Goal: Task Accomplishment & Management: Manage account settings

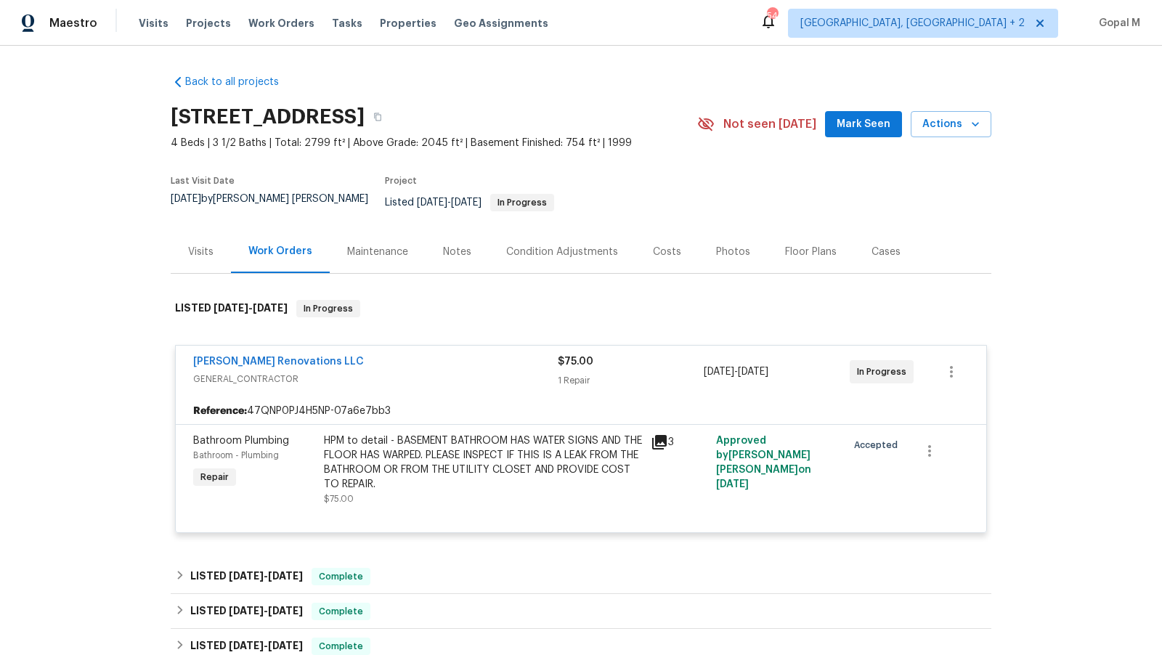
drag, startPoint x: 212, startPoint y: 201, endPoint x: 171, endPoint y: 198, distance: 41.5
click at [171, 198] on span "[DATE]" at bounding box center [186, 199] width 30 height 10
copy span "[DATE]"
drag, startPoint x: 804, startPoint y: 361, endPoint x: 701, endPoint y: 363, distance: 102.4
click at [701, 363] on div "[PERSON_NAME] Renovations LLC GENERAL_CONTRACTOR $75.00 1 Repair [DATE] - [DATE…" at bounding box center [563, 371] width 741 height 35
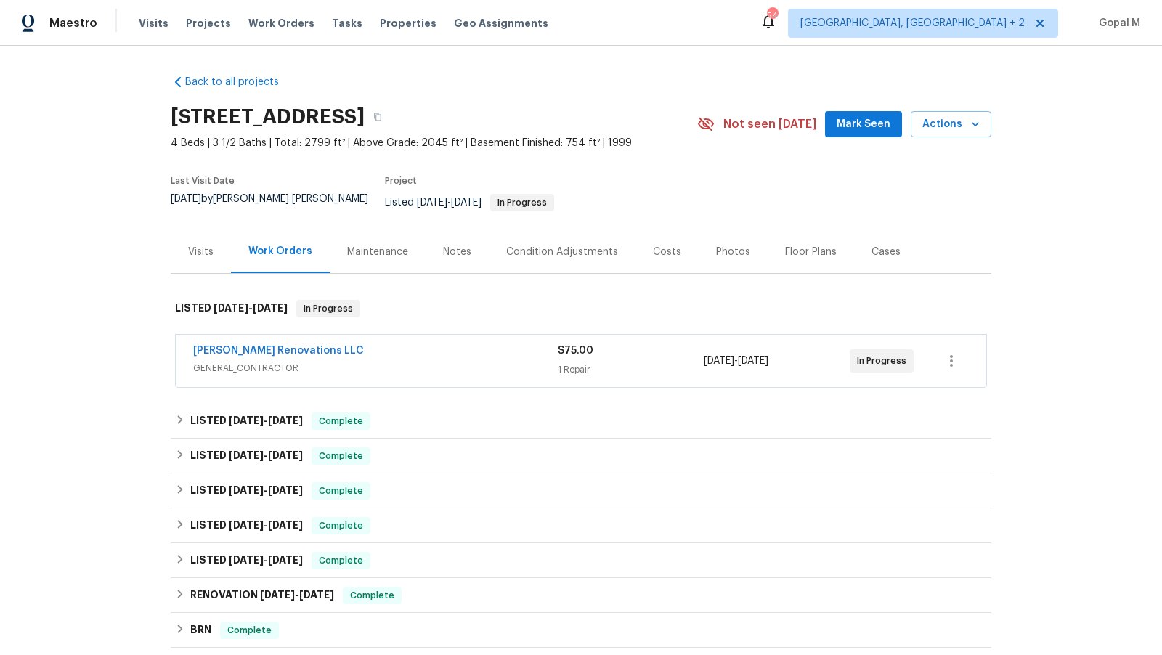
copy div "[DATE] - [DATE]"
click at [644, 364] on div "1 Repair" at bounding box center [631, 369] width 146 height 15
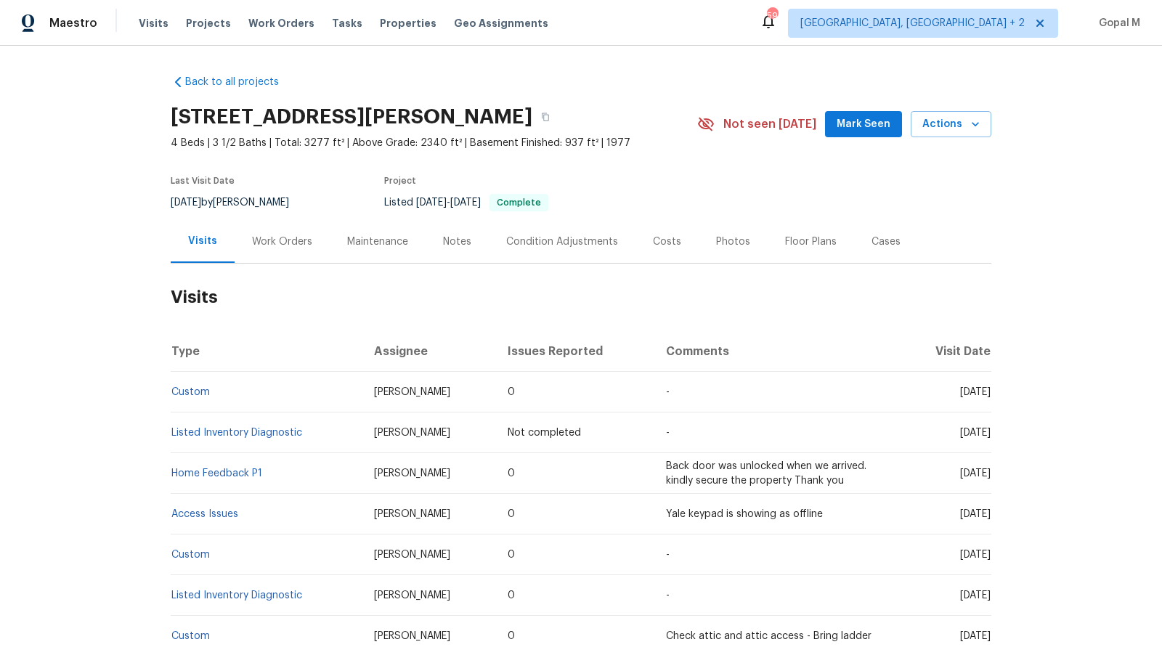
drag, startPoint x: 213, startPoint y: 200, endPoint x: 168, endPoint y: 201, distance: 45.0
click at [168, 201] on div "Back to all projects [STREET_ADDRESS][PERSON_NAME] 4 Beds | 3 1/2 Baths | Total…" at bounding box center [581, 350] width 1162 height 609
copy span "[DATE]"
click at [266, 239] on div "Work Orders" at bounding box center [282, 241] width 60 height 15
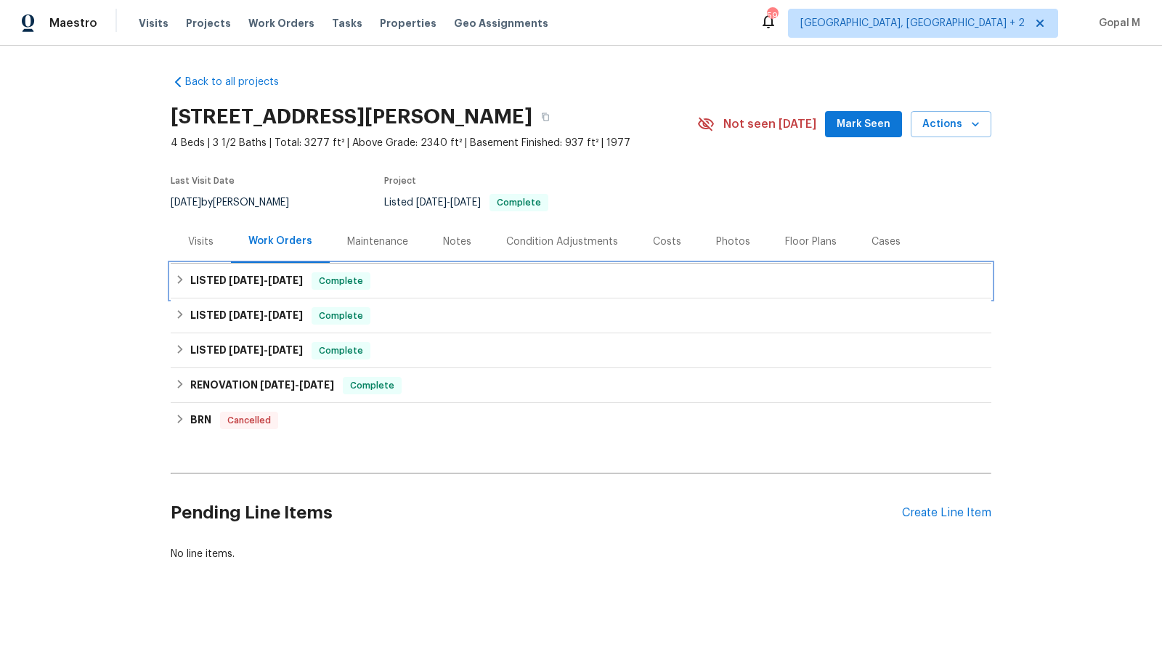
click at [511, 287] on div "LISTED 8/7/25 - 8/11/25 Complete" at bounding box center [581, 280] width 812 height 17
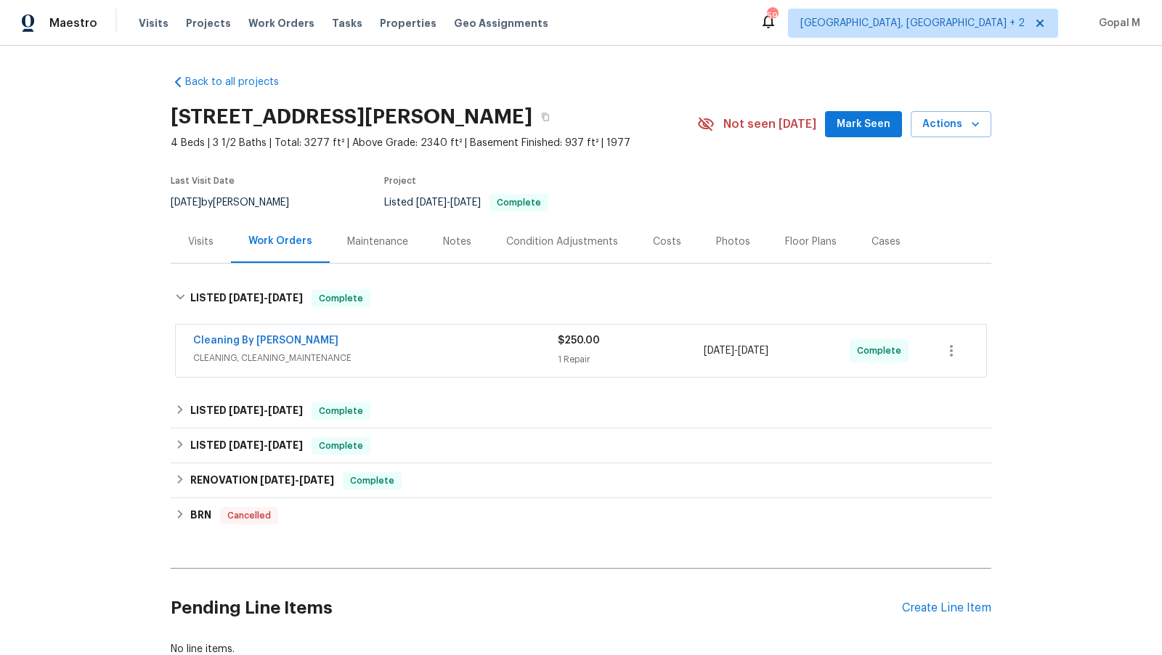
drag, startPoint x: 804, startPoint y: 351, endPoint x: 703, endPoint y: 351, distance: 100.2
click at [703, 351] on div "[DATE] - [DATE]" at bounding box center [776, 350] width 146 height 35
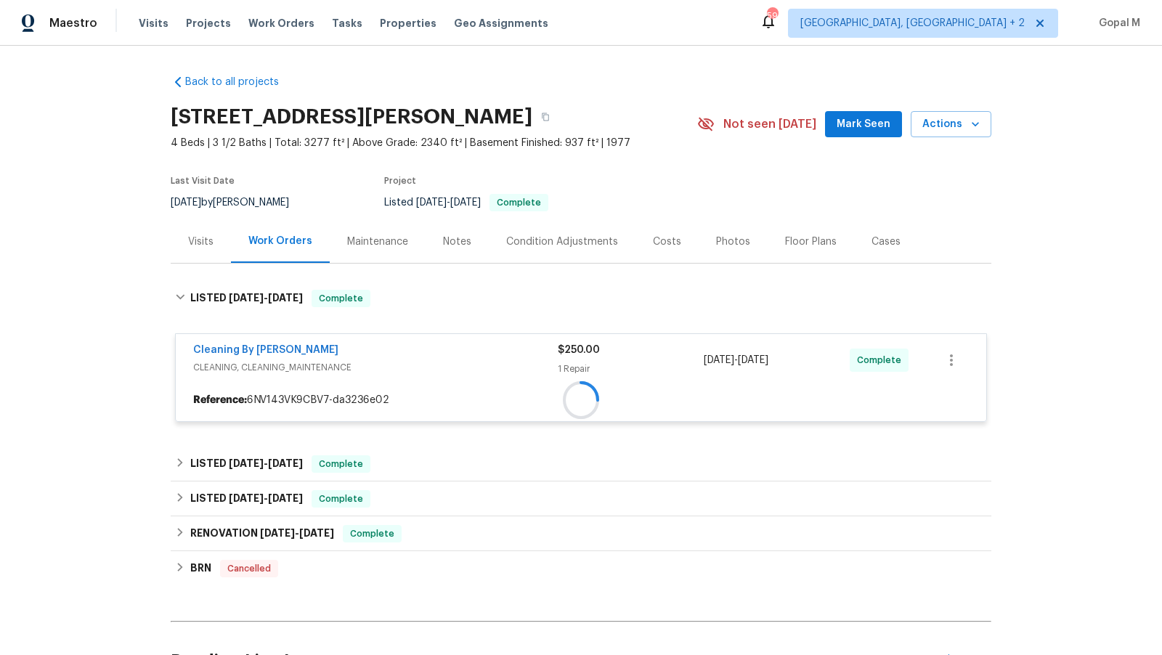
copy span "[DATE] - [DATE]"
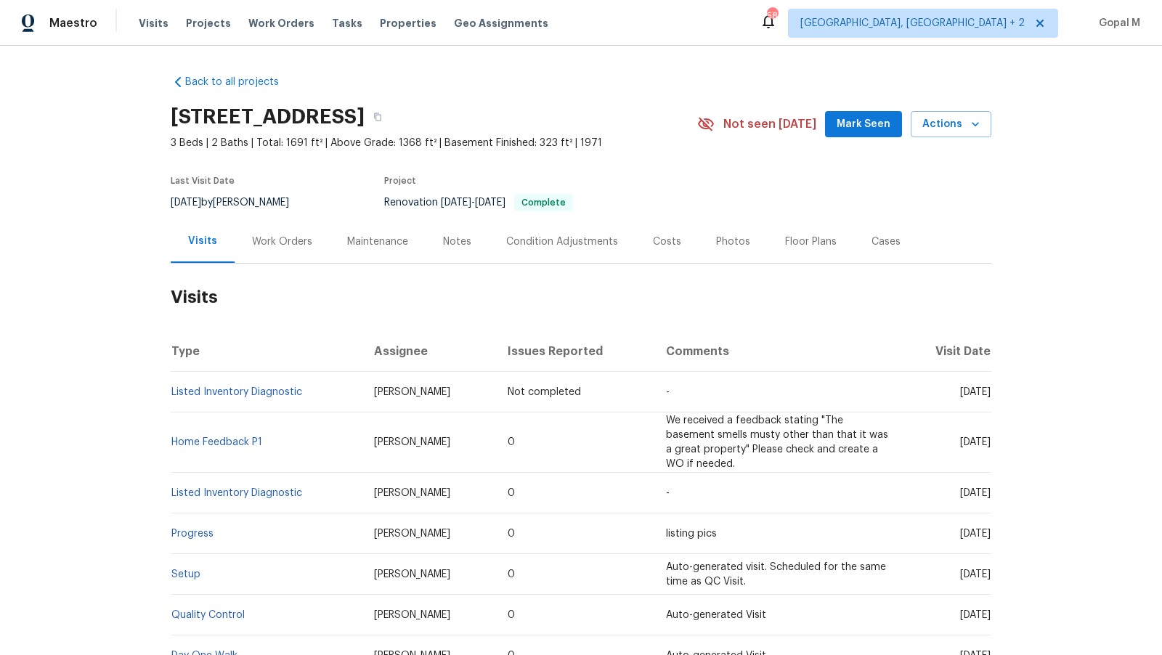
click at [293, 239] on div "Work Orders" at bounding box center [282, 241] width 60 height 15
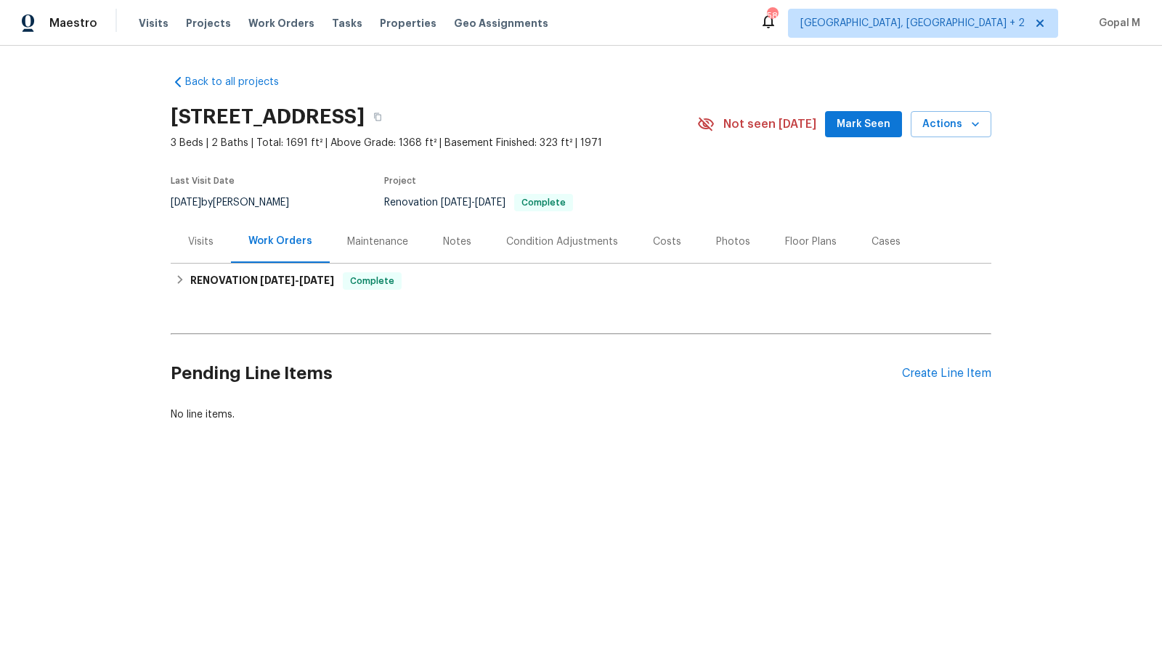
click at [202, 247] on div "Visits" at bounding box center [200, 241] width 25 height 15
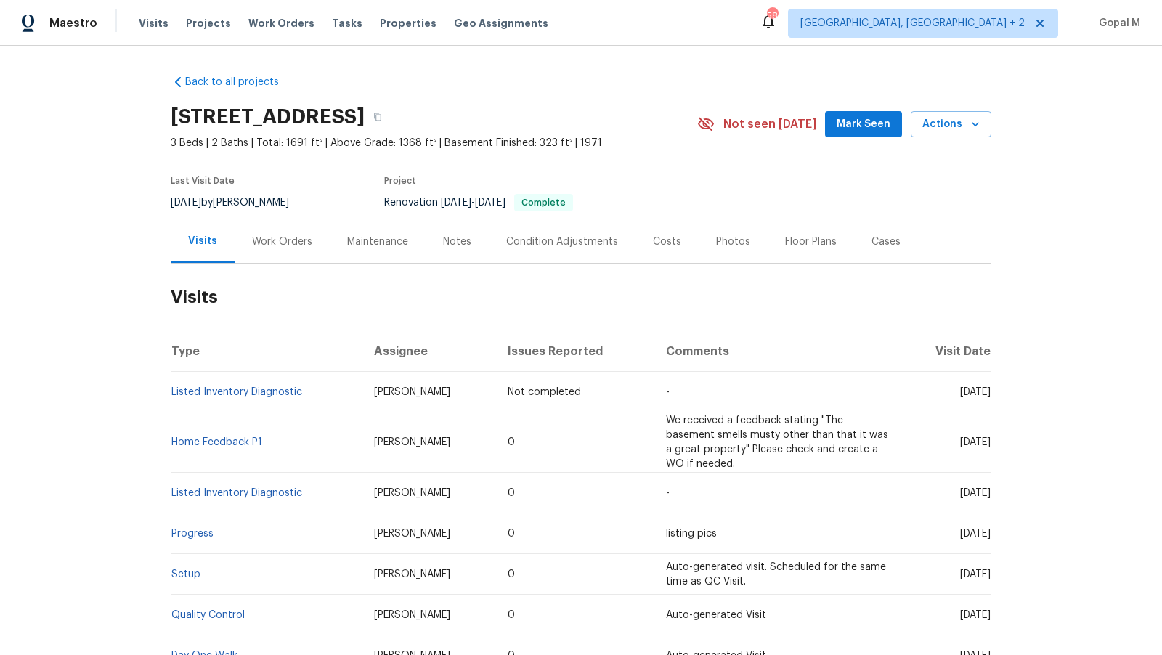
click at [266, 237] on div "Work Orders" at bounding box center [282, 241] width 60 height 15
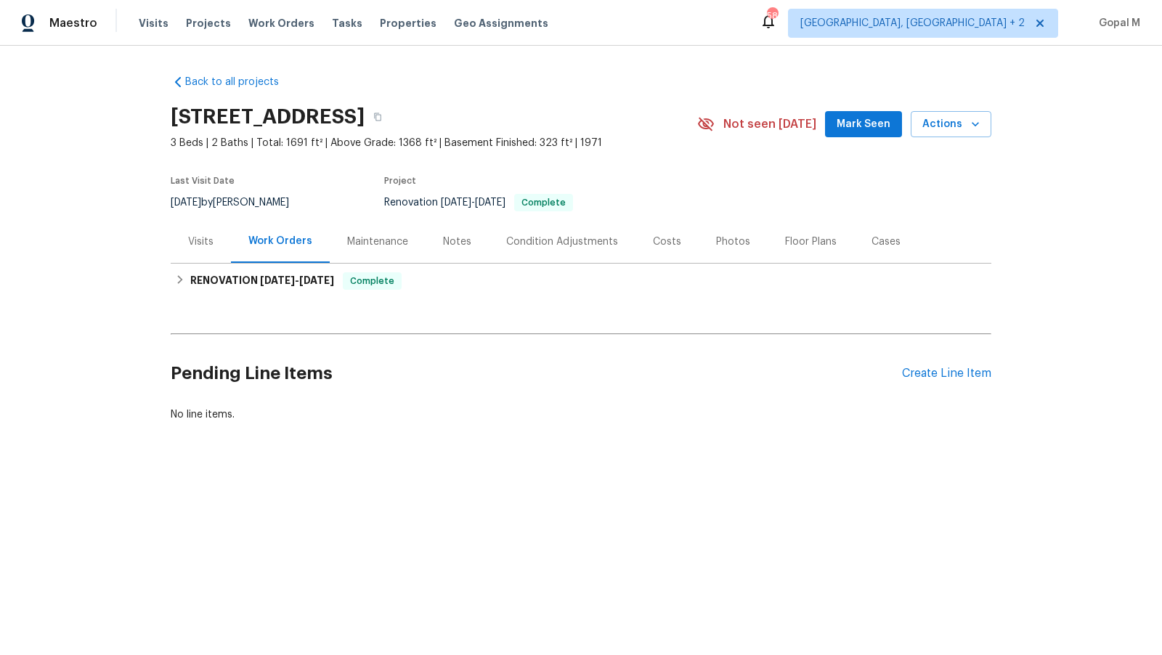
click at [200, 259] on div "Visits" at bounding box center [201, 241] width 60 height 43
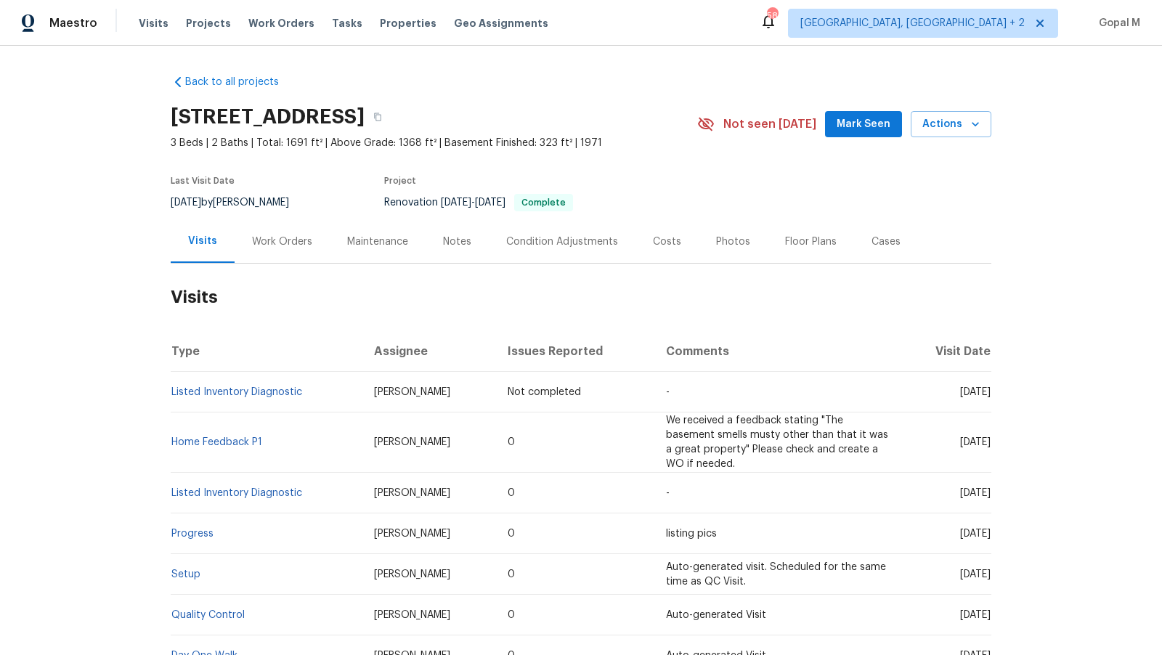
click at [876, 253] on div "Cases" at bounding box center [886, 241] width 64 height 43
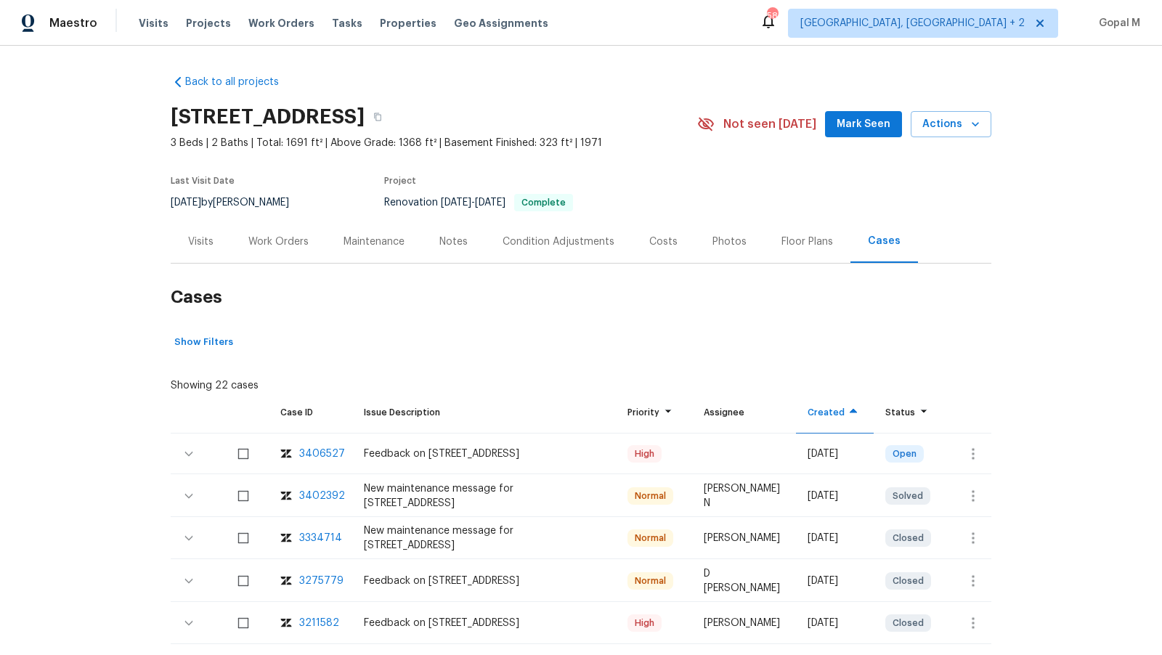
click at [189, 250] on div "Visits" at bounding box center [201, 241] width 60 height 43
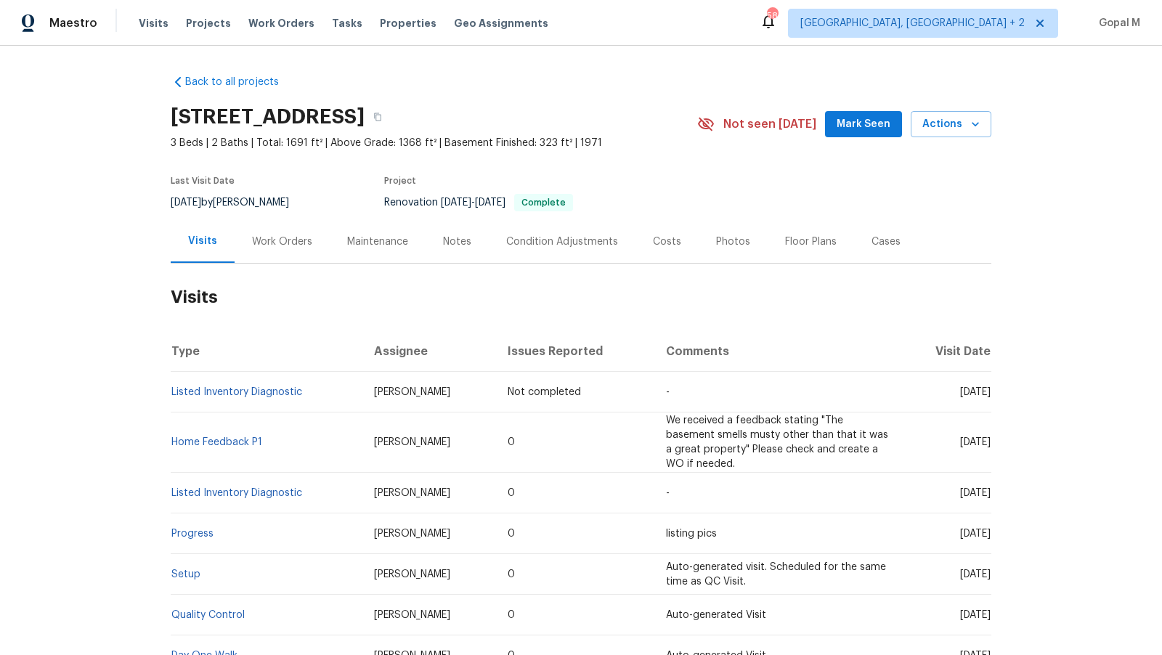
click at [871, 246] on div "Cases" at bounding box center [885, 241] width 29 height 15
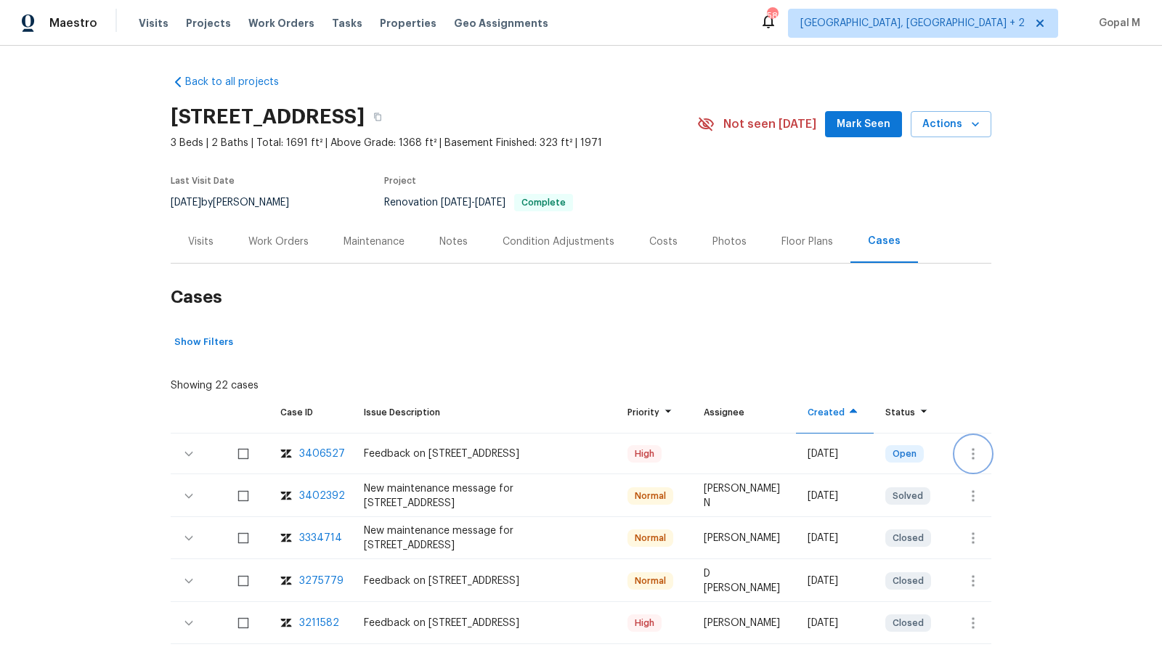
click at [978, 452] on icon "button" at bounding box center [972, 453] width 17 height 17
click at [978, 452] on li "Create a visit" at bounding box center [1030, 453] width 150 height 24
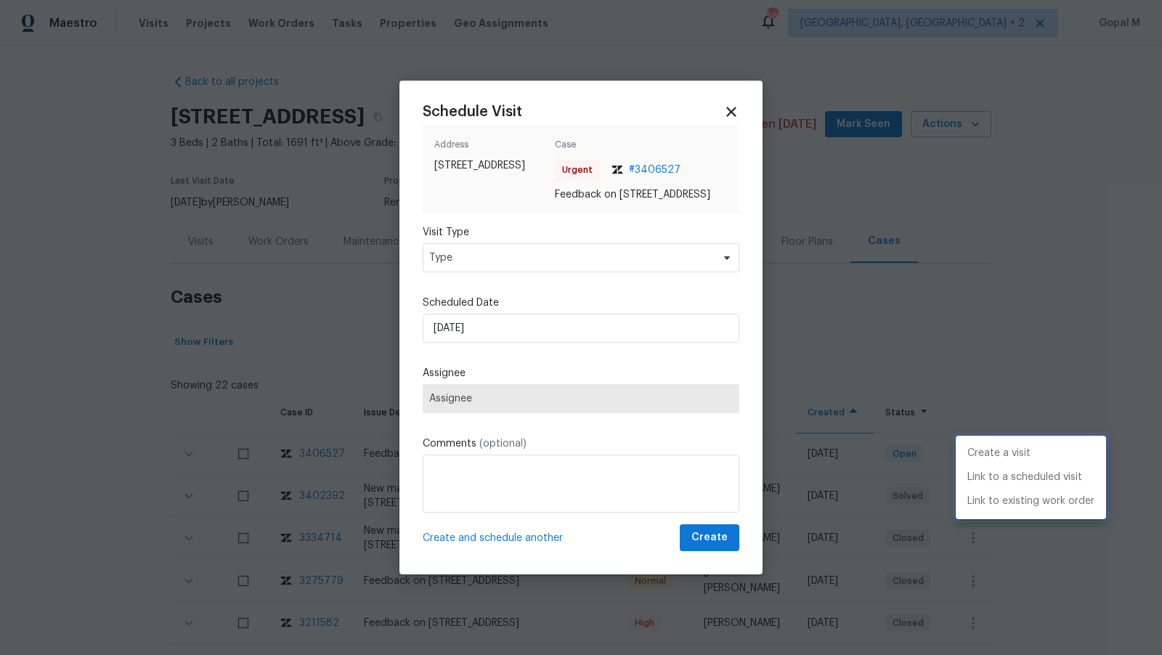
click at [574, 262] on div at bounding box center [581, 327] width 1162 height 655
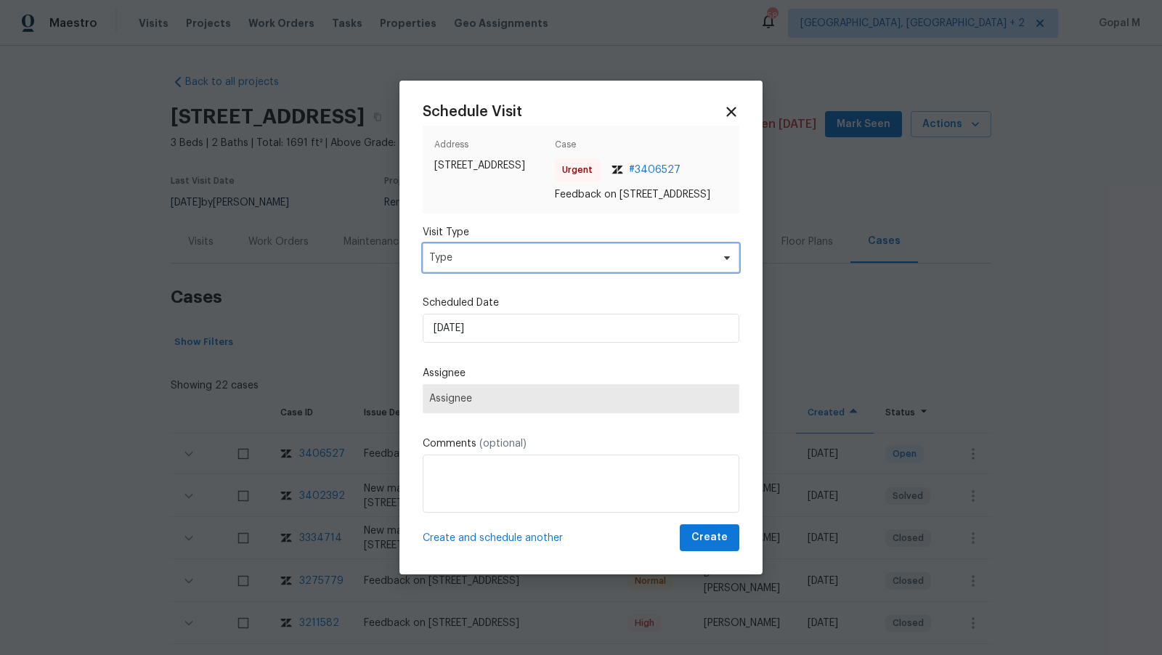
click at [574, 262] on span "Type" at bounding box center [570, 257] width 282 height 15
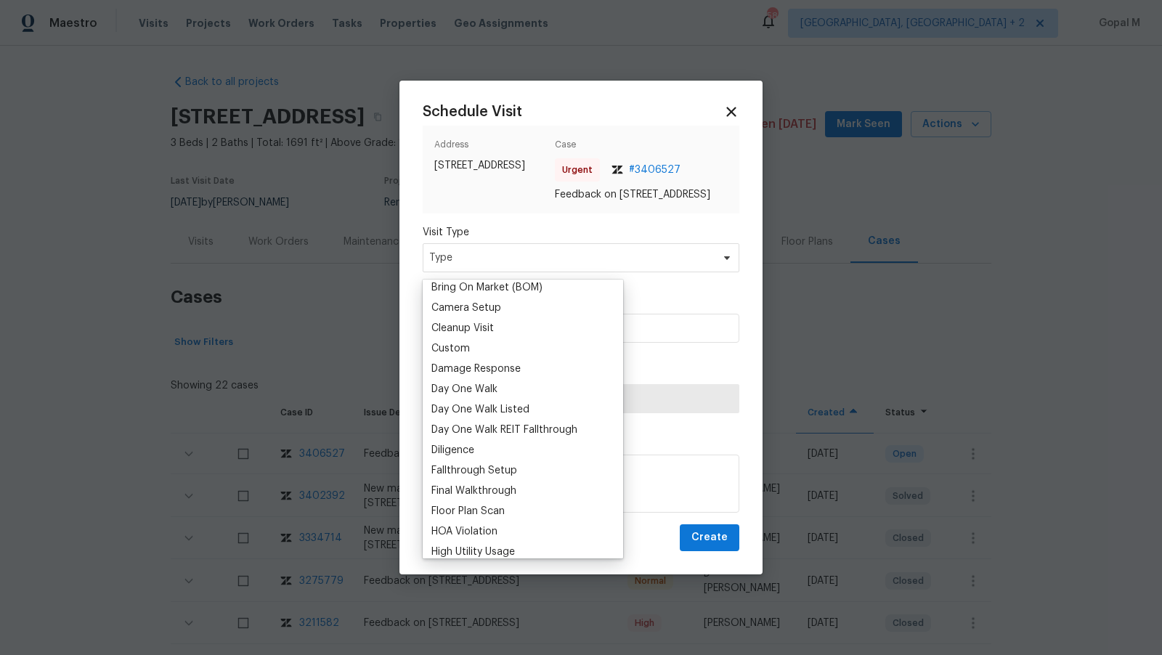
scroll to position [256, 0]
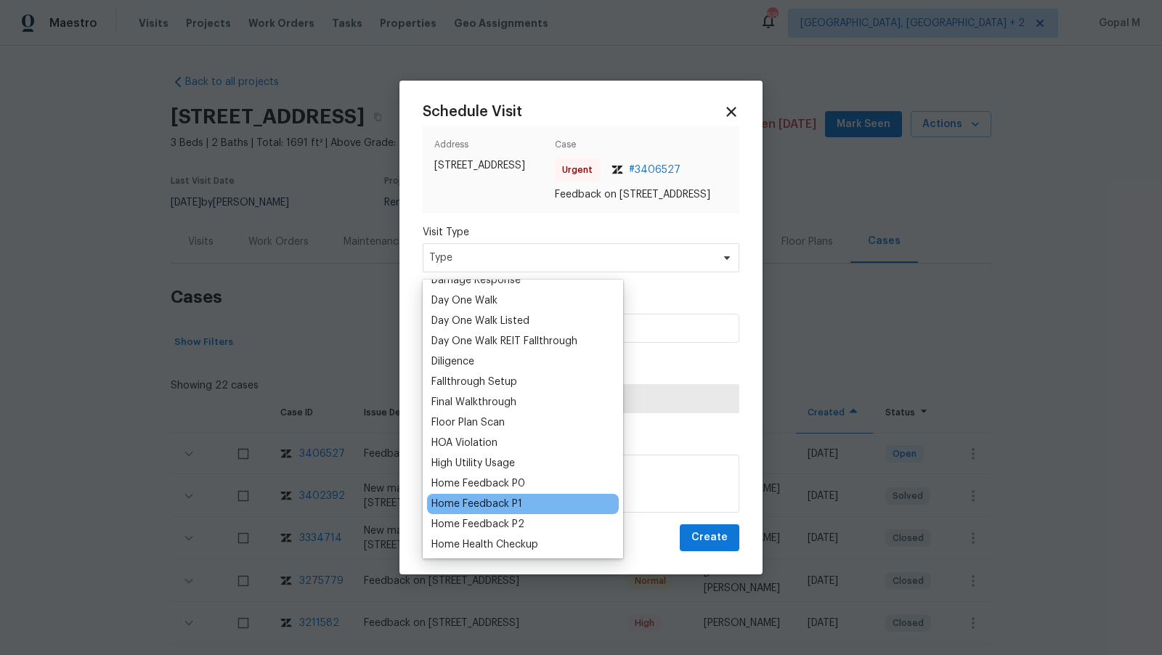
click at [503, 501] on div "Home Feedback P1" at bounding box center [476, 504] width 91 height 15
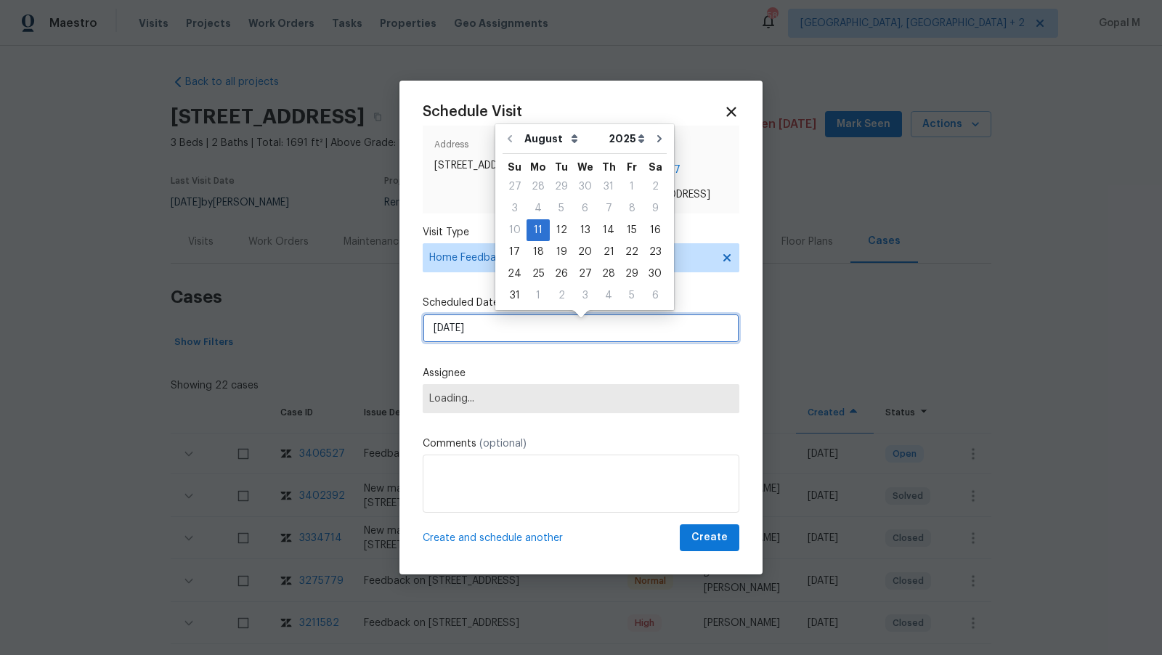
click at [542, 342] on input "11/08/2025" at bounding box center [581, 328] width 317 height 29
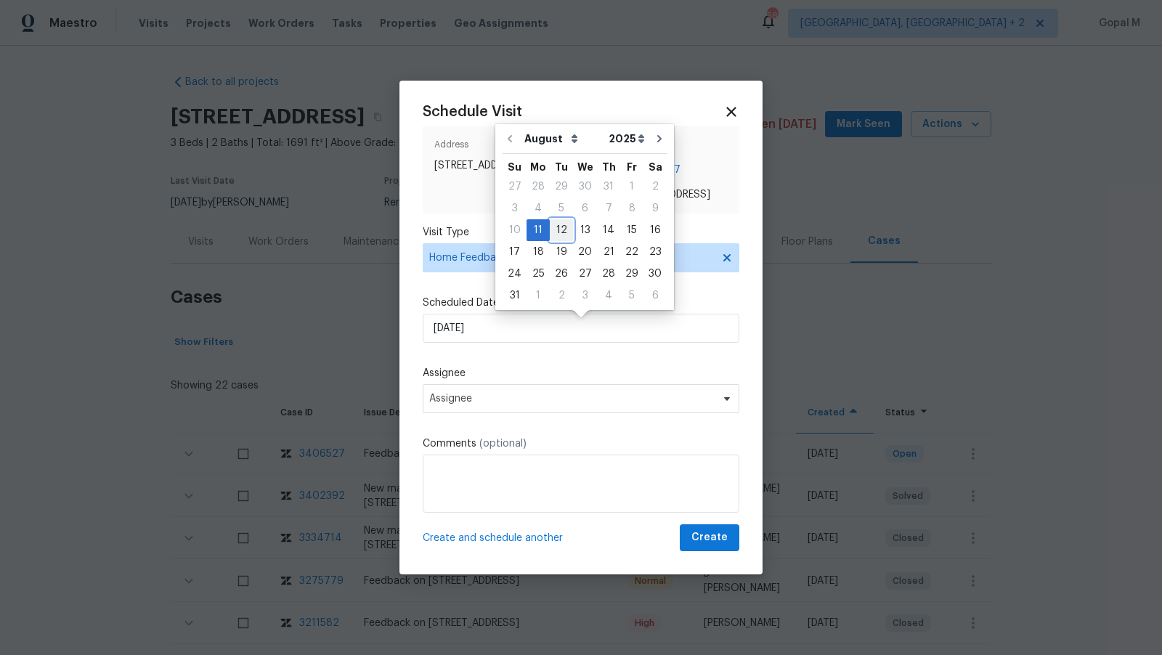
click at [560, 231] on div "12" at bounding box center [561, 230] width 23 height 20
type input "12/08/2025"
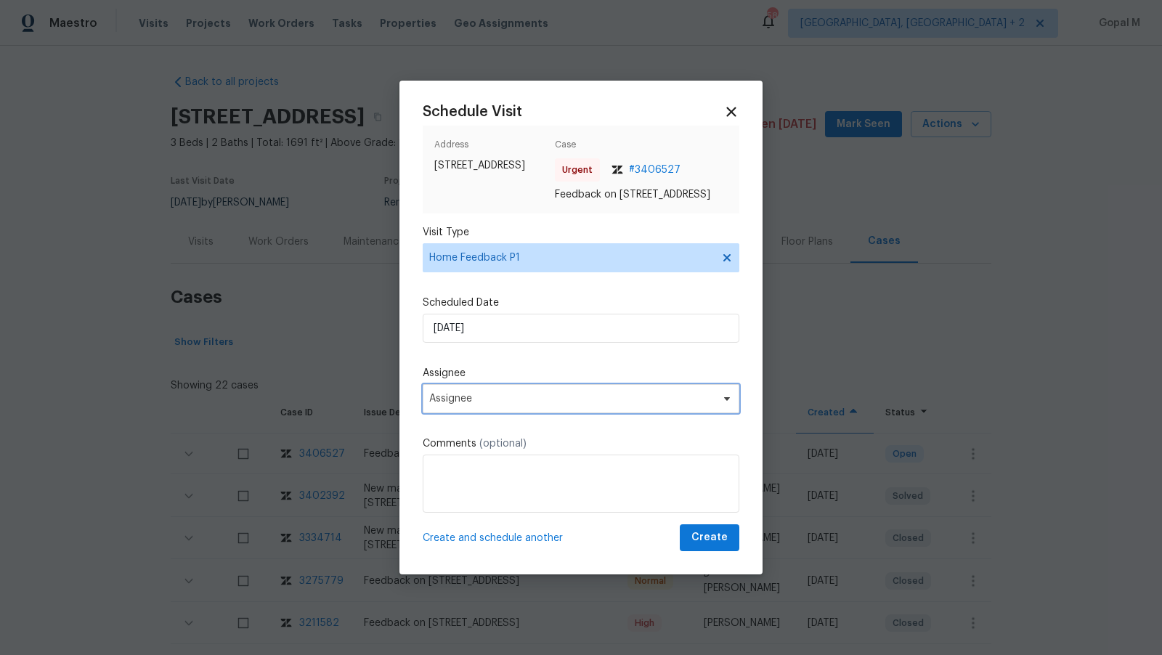
click at [561, 412] on span "Assignee" at bounding box center [581, 398] width 317 height 29
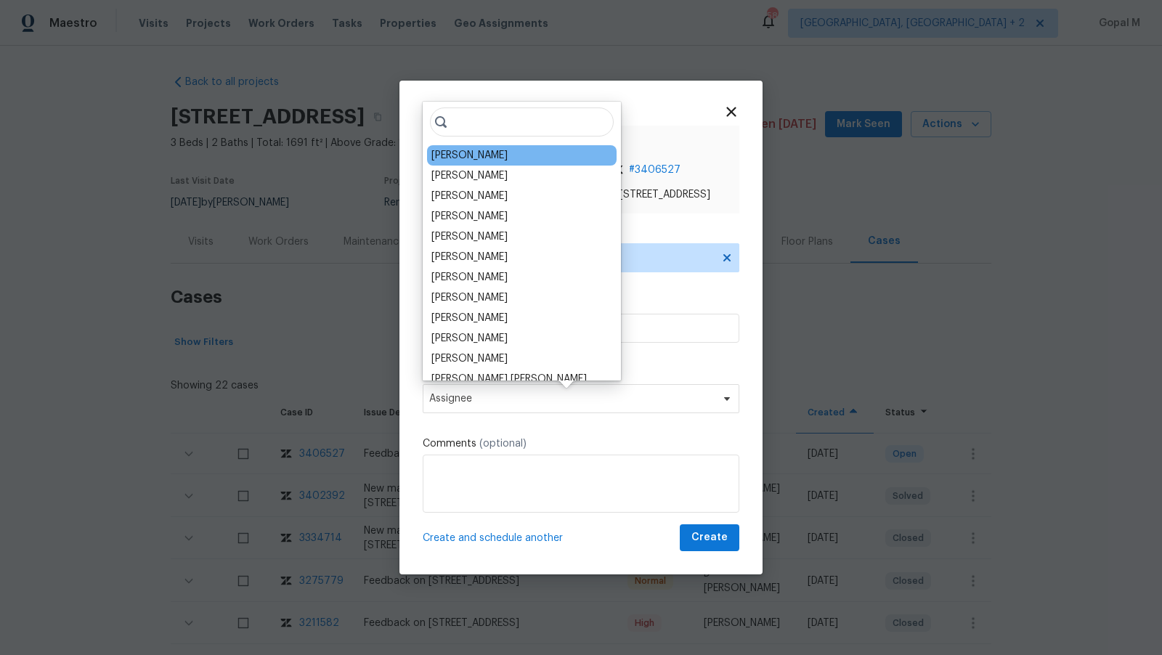
click at [482, 156] on div "Ken Romain" at bounding box center [469, 155] width 76 height 15
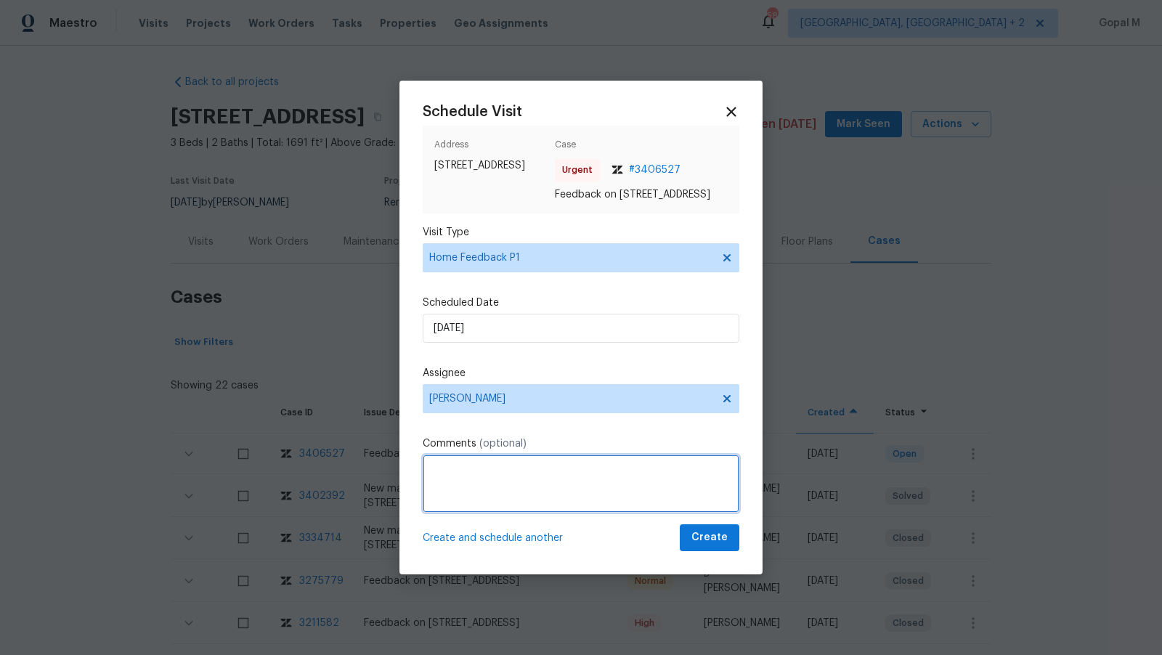
click at [473, 478] on textarea at bounding box center [581, 483] width 317 height 58
paste textarea "This house smells very bad, like probably the worst animal odors"
drag, startPoint x: 565, startPoint y: 478, endPoint x: 669, endPoint y: 476, distance: 104.6
click at [669, 476] on textarea "This house smells very bad, like probably the worst animal odors" at bounding box center [581, 483] width 317 height 58
type textarea "This house smells very bad, with animal odors. Please address this issue ASAP a…"
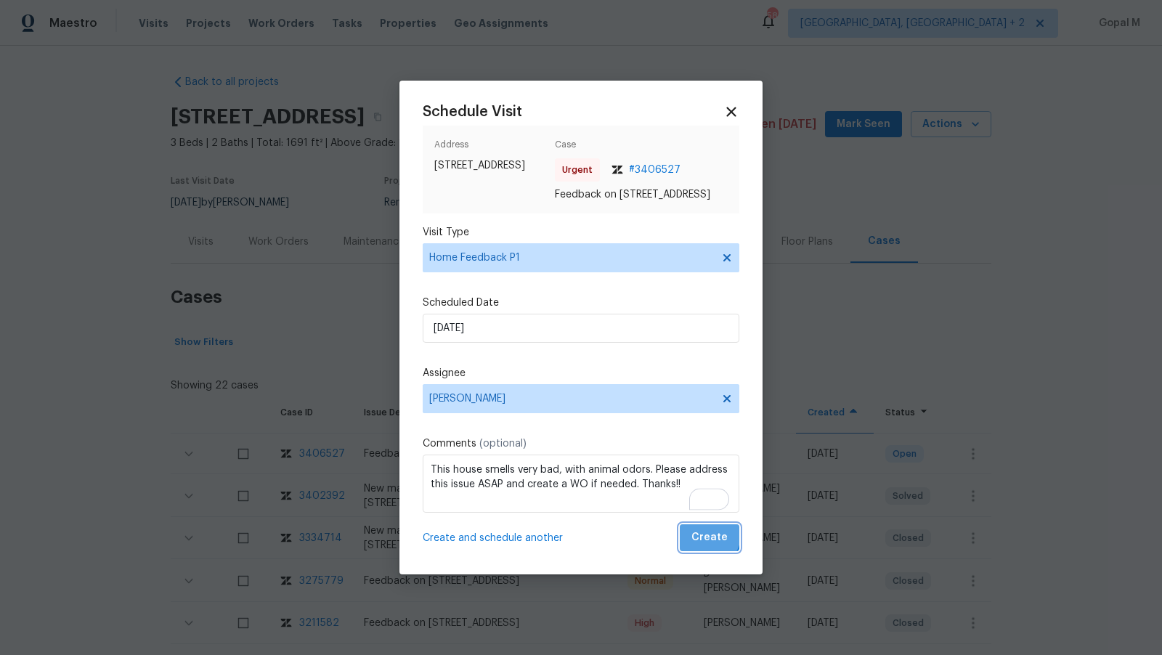
click at [709, 542] on span "Create" at bounding box center [709, 538] width 36 height 18
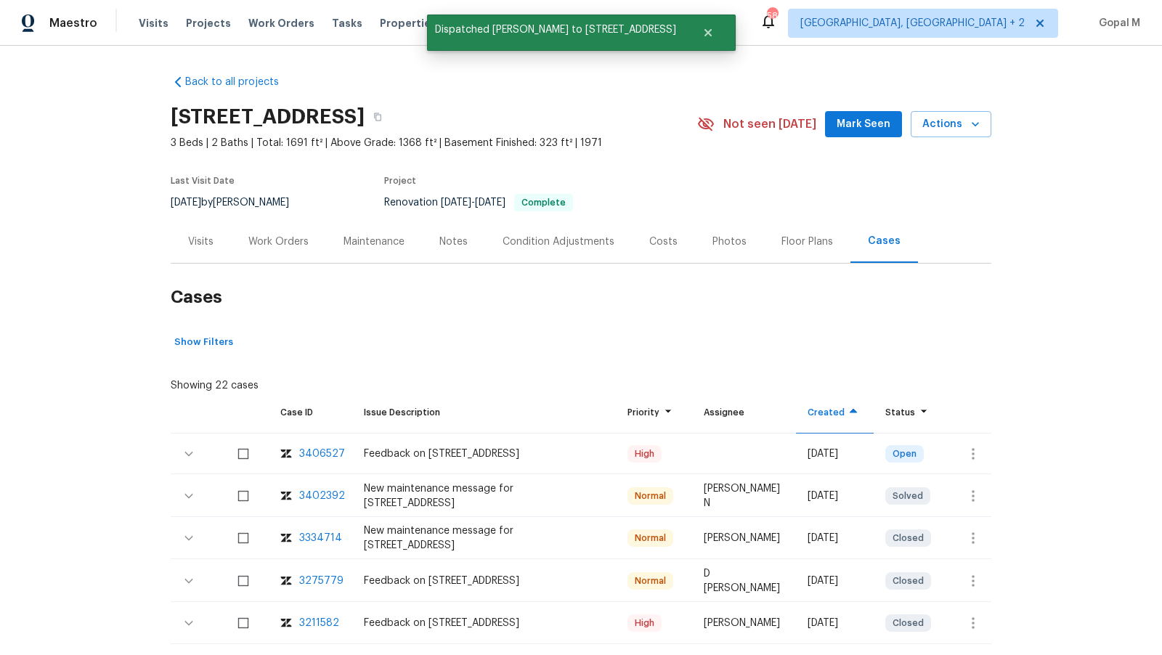
click at [197, 246] on div "Visits" at bounding box center [200, 241] width 25 height 15
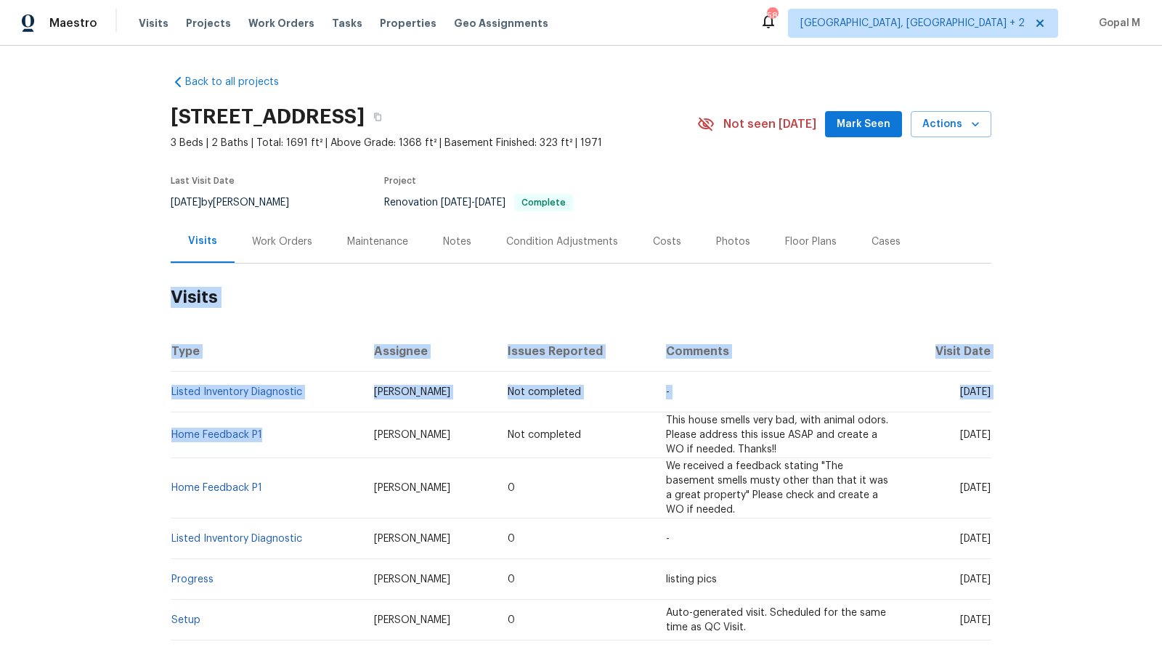
click at [269, 438] on td "Home Feedback P1" at bounding box center [267, 435] width 192 height 46
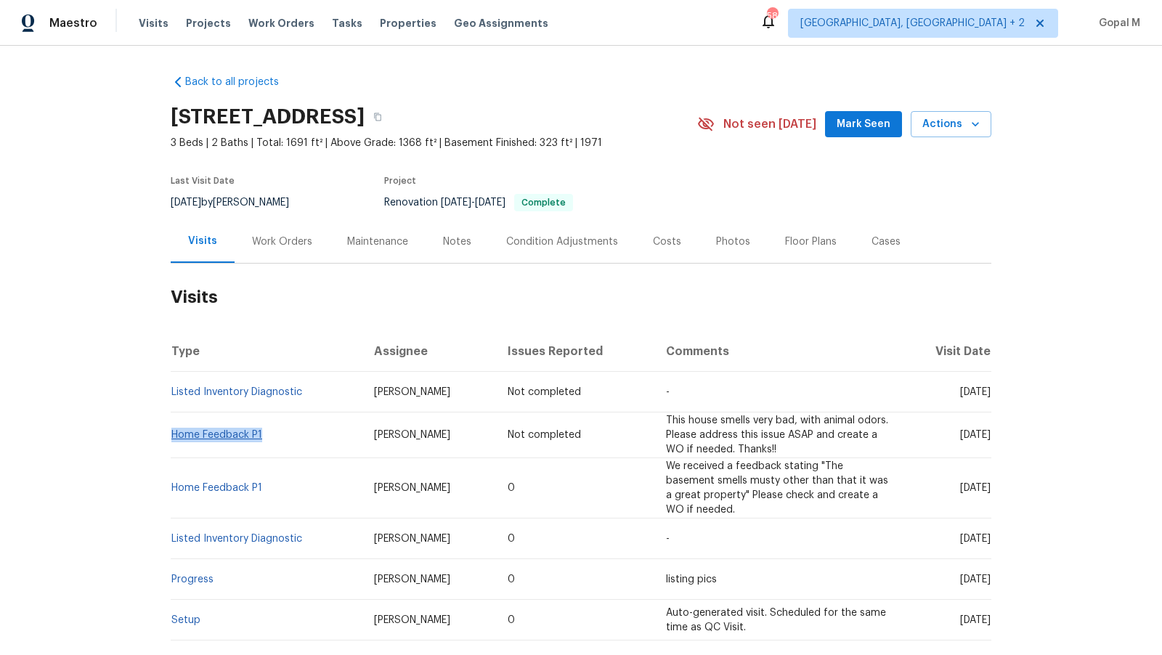
drag, startPoint x: 269, startPoint y: 438, endPoint x: 181, endPoint y: 435, distance: 88.6
click at [181, 435] on td "Home Feedback P1" at bounding box center [267, 435] width 192 height 46
copy link "Home Feedback P1"
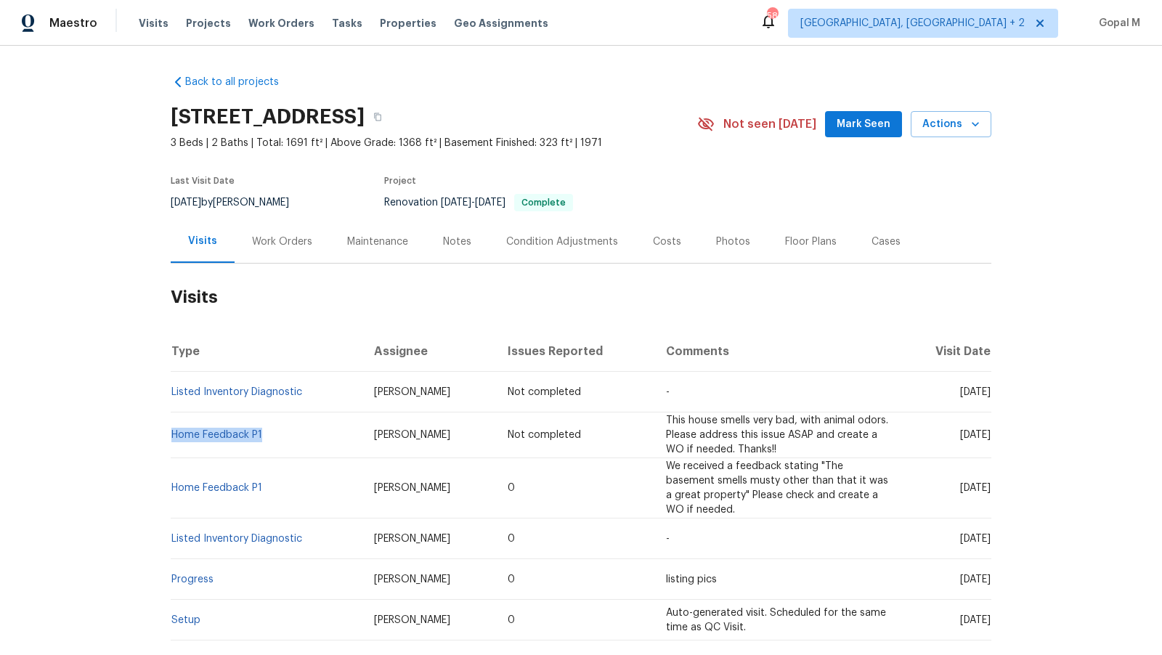
drag, startPoint x: 215, startPoint y: 203, endPoint x: 173, endPoint y: 203, distance: 42.1
click at [173, 203] on span "6/11/2025" at bounding box center [186, 202] width 30 height 10
copy span "6/11/2025"
click at [285, 244] on div "Work Orders" at bounding box center [282, 241] width 60 height 15
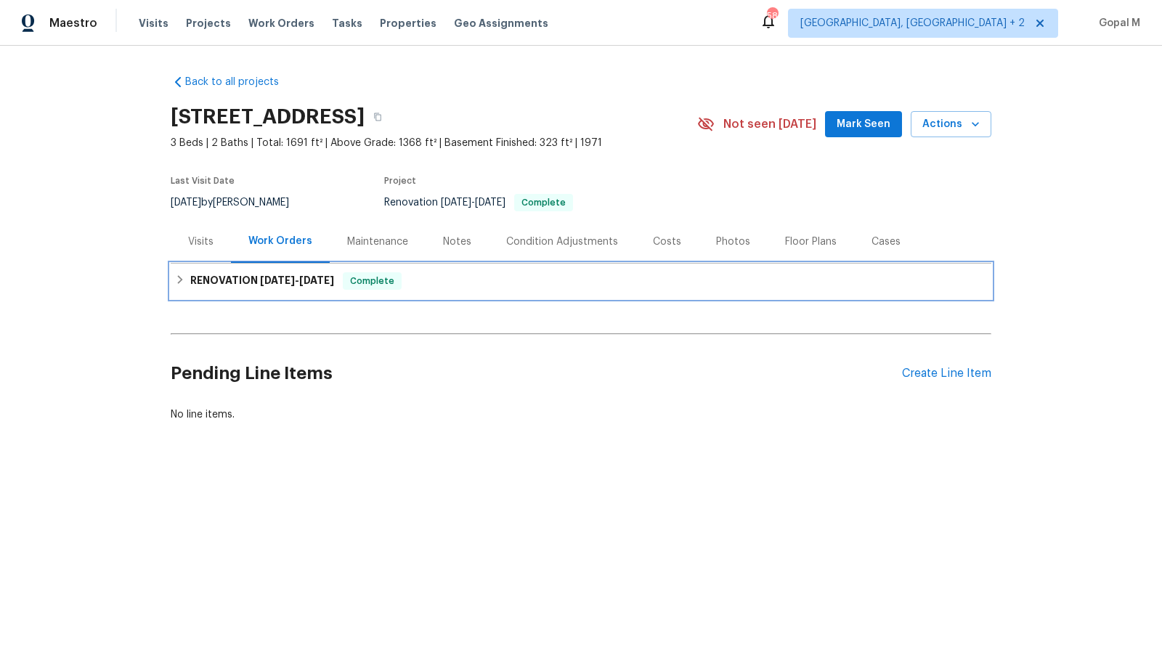
click at [419, 291] on div "RENOVATION 2/14/25 - 3/11/25 Complete" at bounding box center [581, 281] width 820 height 35
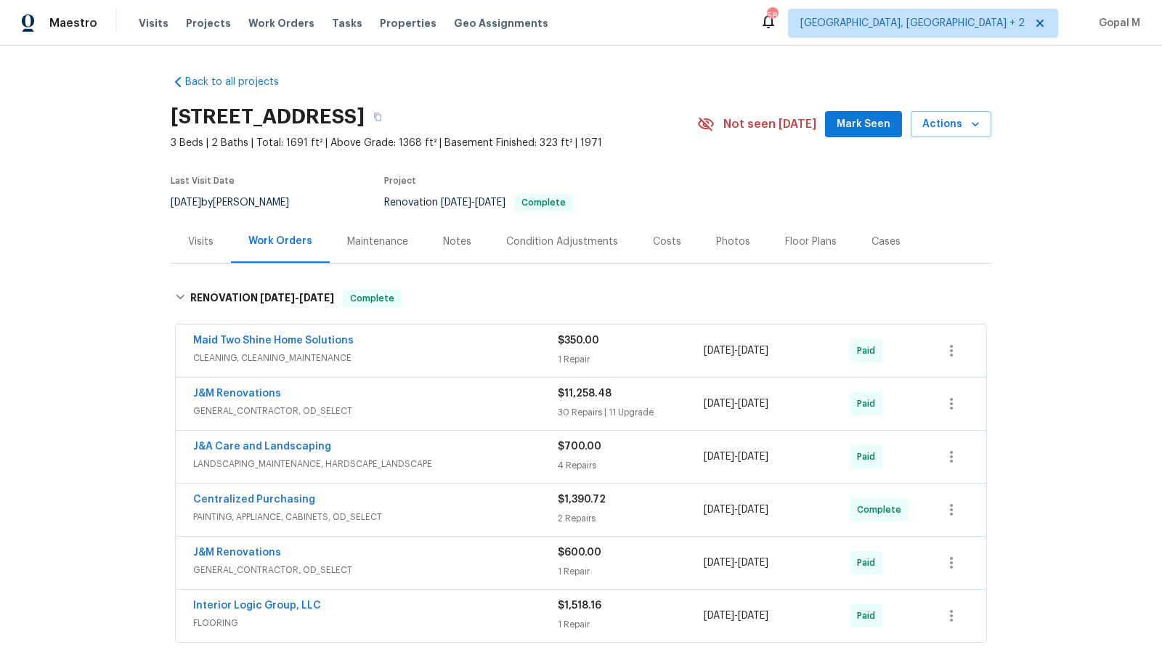
drag, startPoint x: 811, startPoint y: 349, endPoint x: 706, endPoint y: 350, distance: 105.3
click at [706, 350] on div "2/24/2025 - 2/25/2025" at bounding box center [776, 350] width 146 height 35
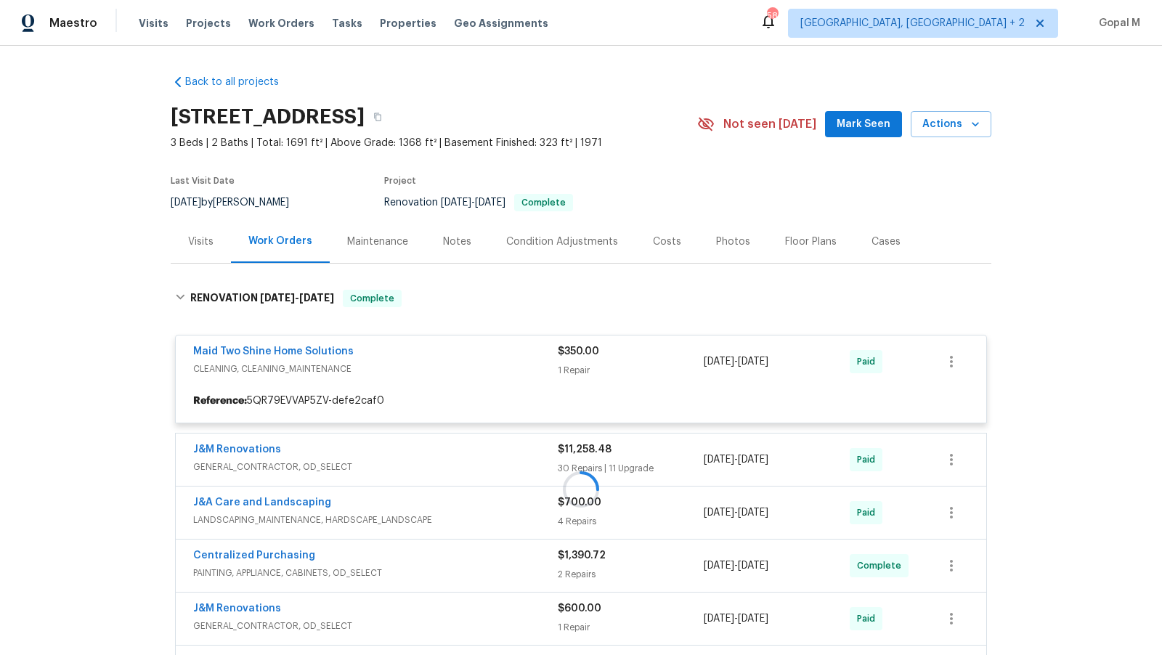
copy span "2/24/2025 - 2/25/2025"
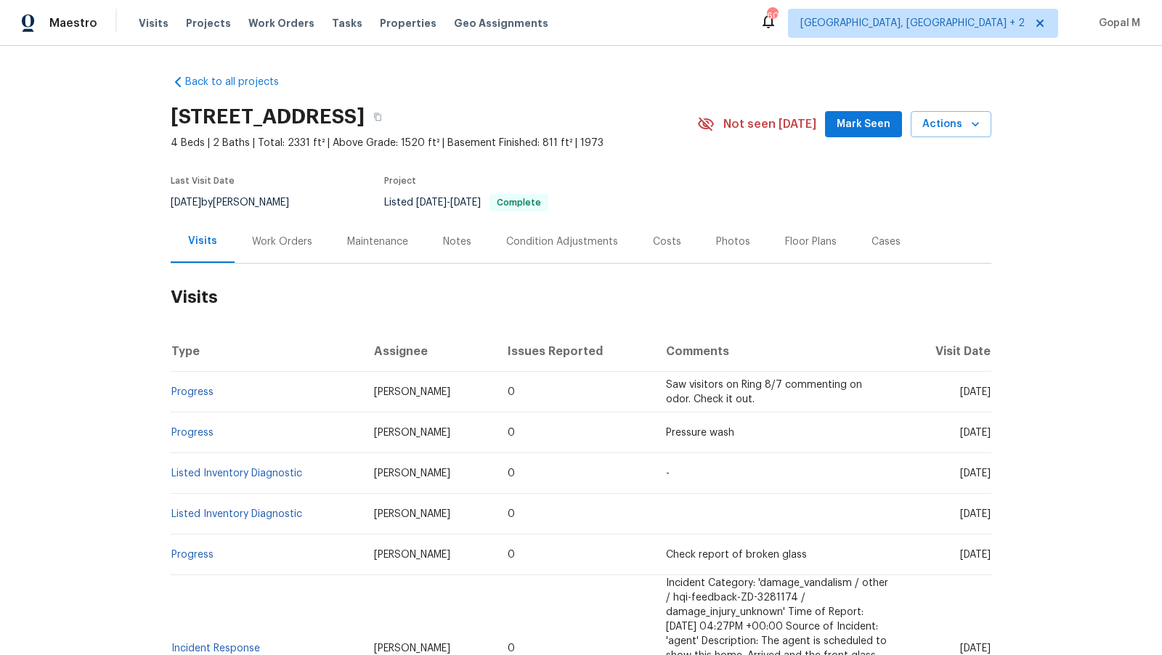
click at [302, 242] on div "Work Orders" at bounding box center [282, 241] width 60 height 15
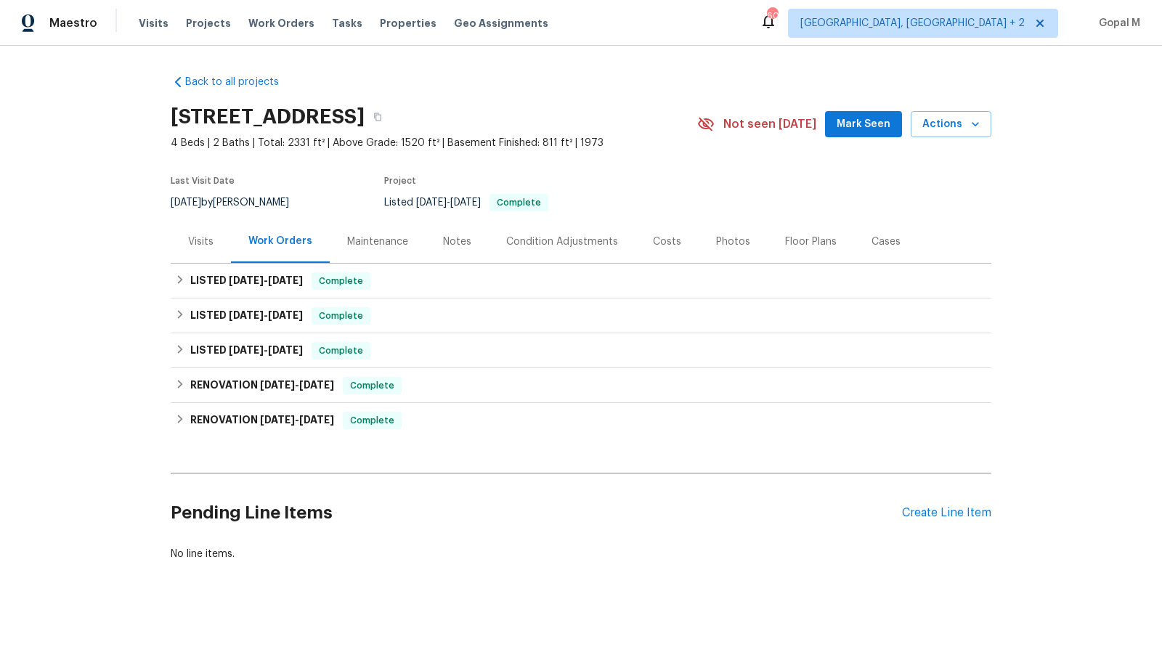
click at [873, 236] on div "Cases" at bounding box center [885, 241] width 29 height 15
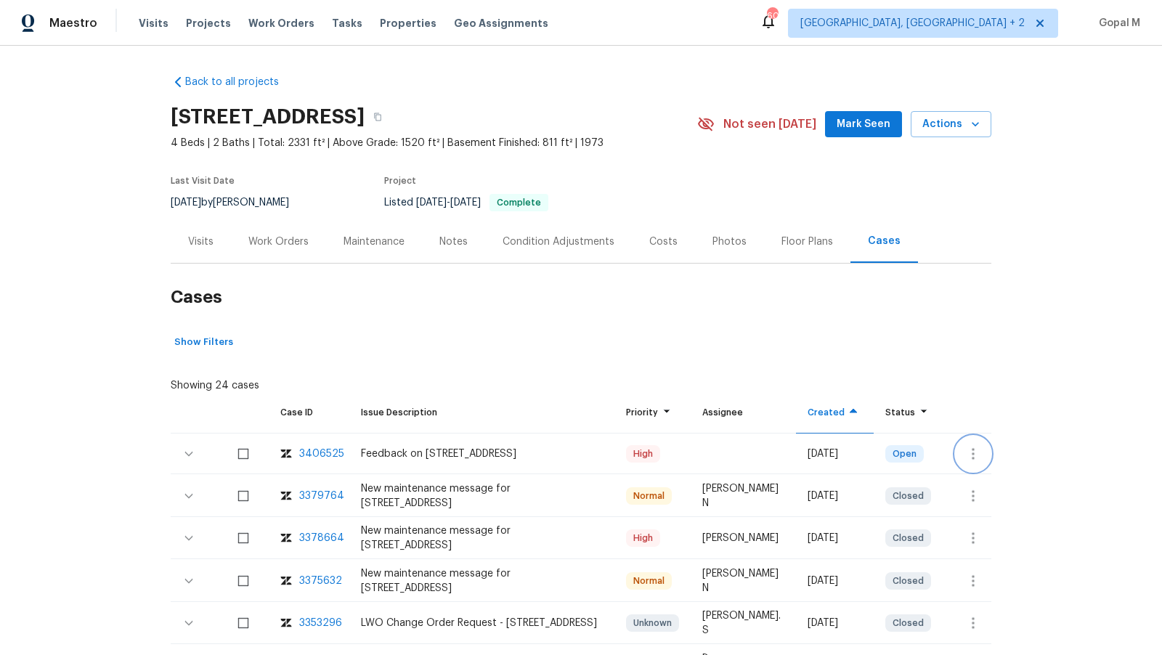
click at [979, 449] on icon "button" at bounding box center [972, 453] width 17 height 17
click at [990, 446] on li "Create a visit" at bounding box center [1030, 453] width 150 height 24
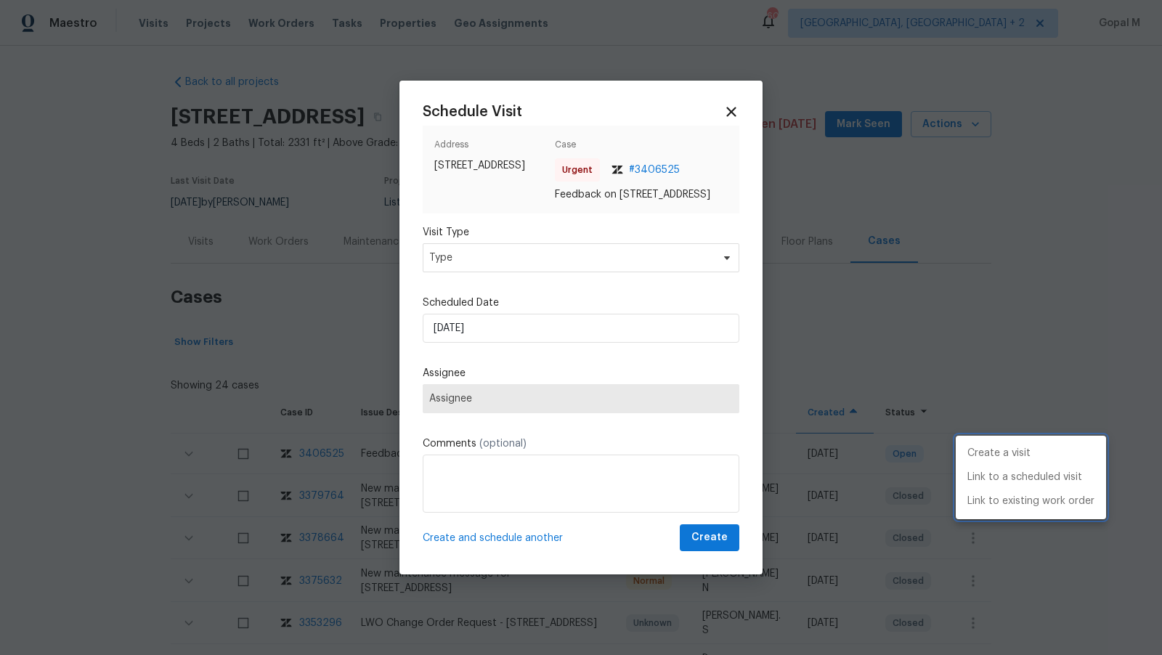
click at [546, 258] on div at bounding box center [581, 327] width 1162 height 655
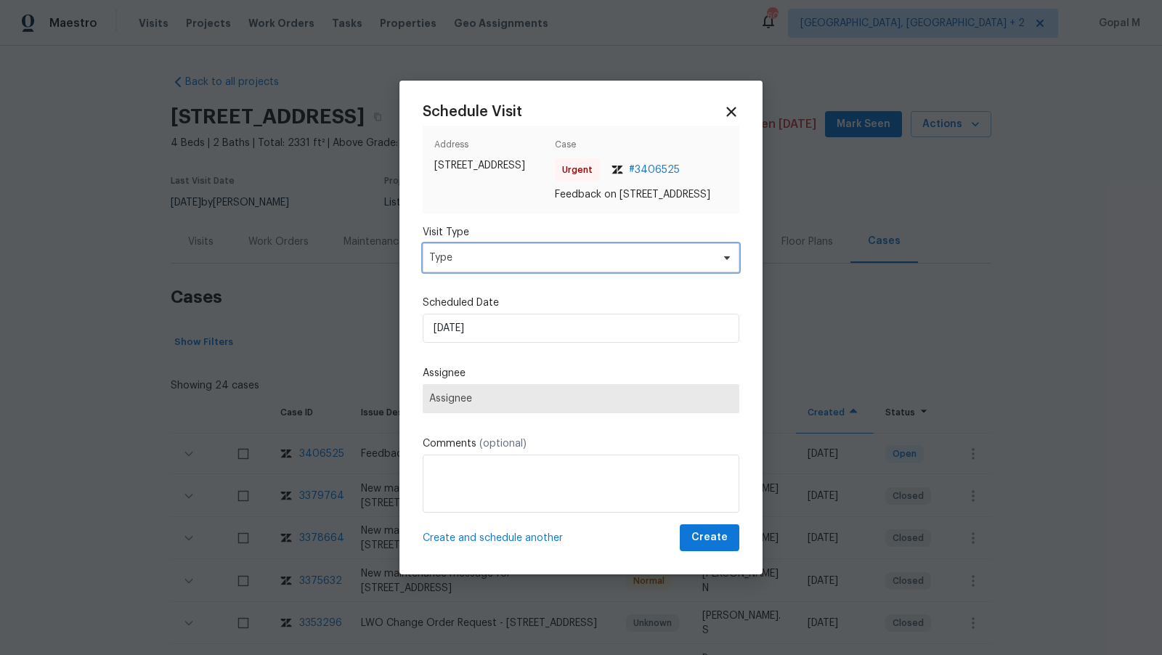
click at [546, 258] on span "Type" at bounding box center [570, 257] width 282 height 15
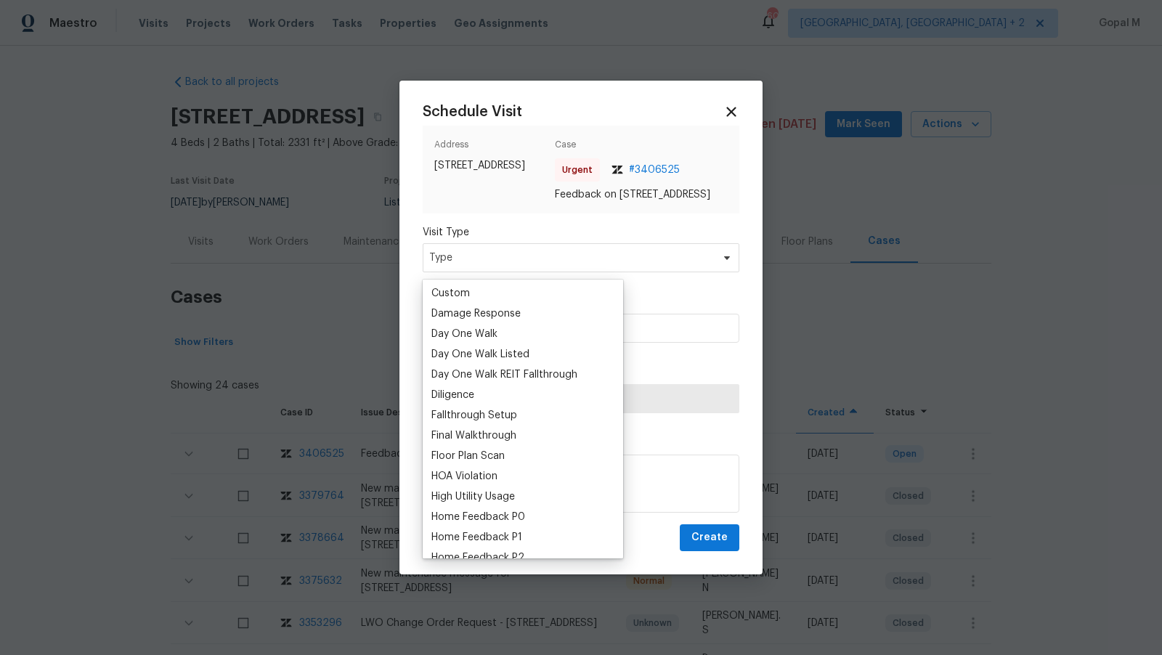
scroll to position [225, 0]
click at [506, 528] on div "Home Feedback P1" at bounding box center [476, 535] width 91 height 15
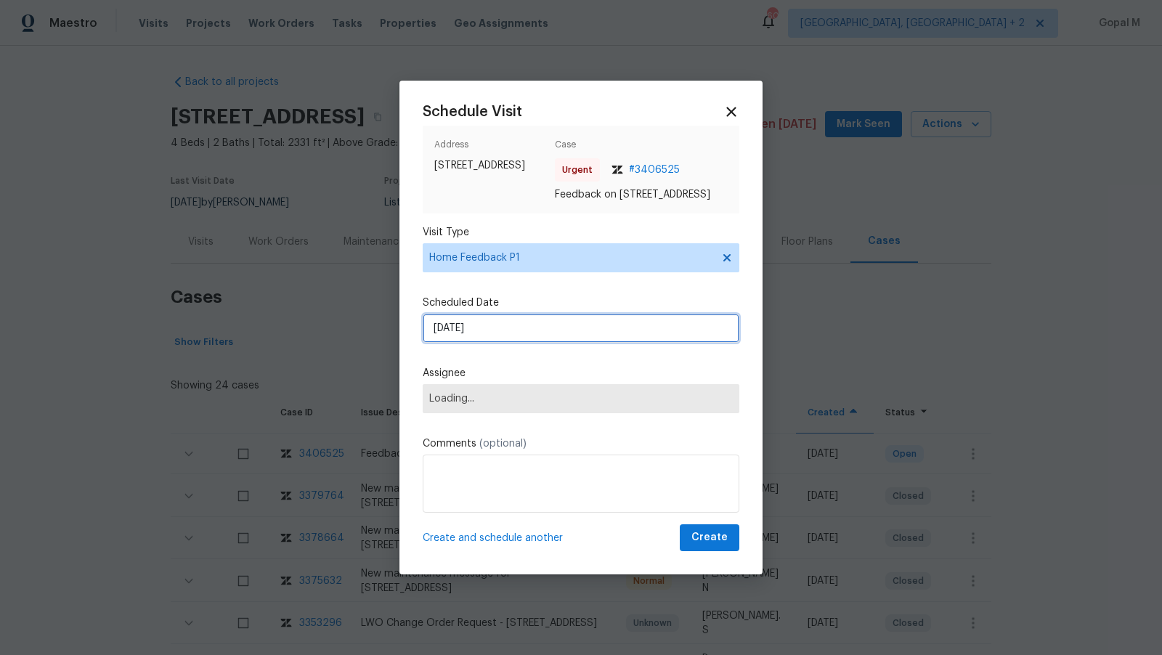
click at [576, 335] on input "11/08/2025" at bounding box center [581, 328] width 317 height 29
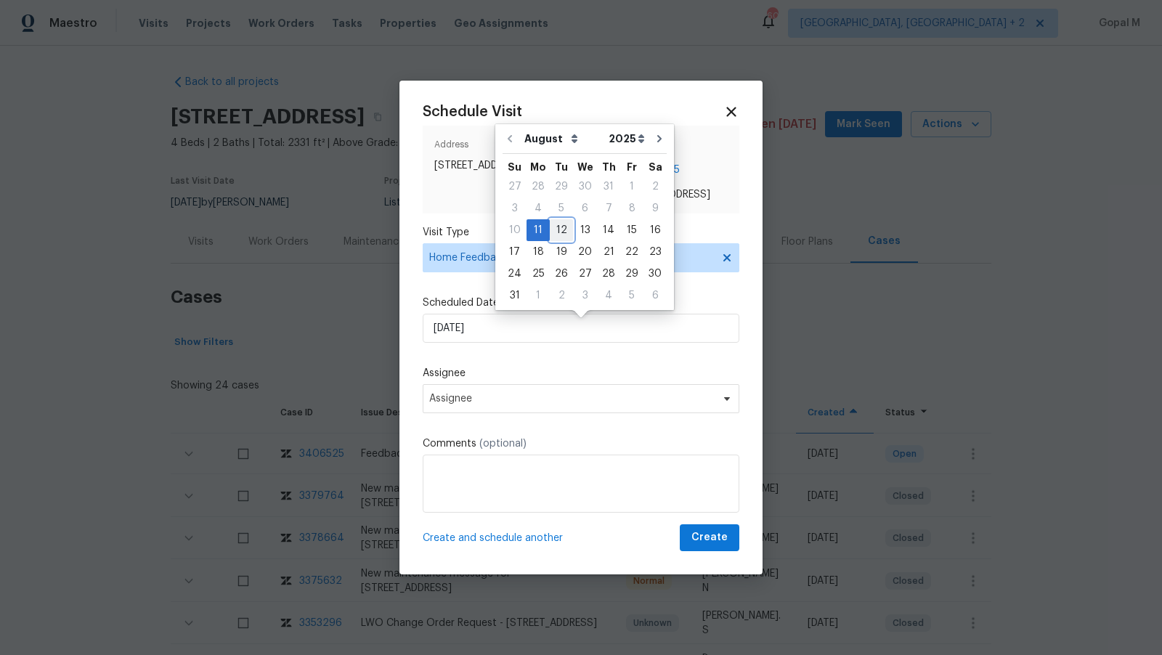
click at [558, 224] on div "12" at bounding box center [561, 230] width 23 height 20
type input "12/08/2025"
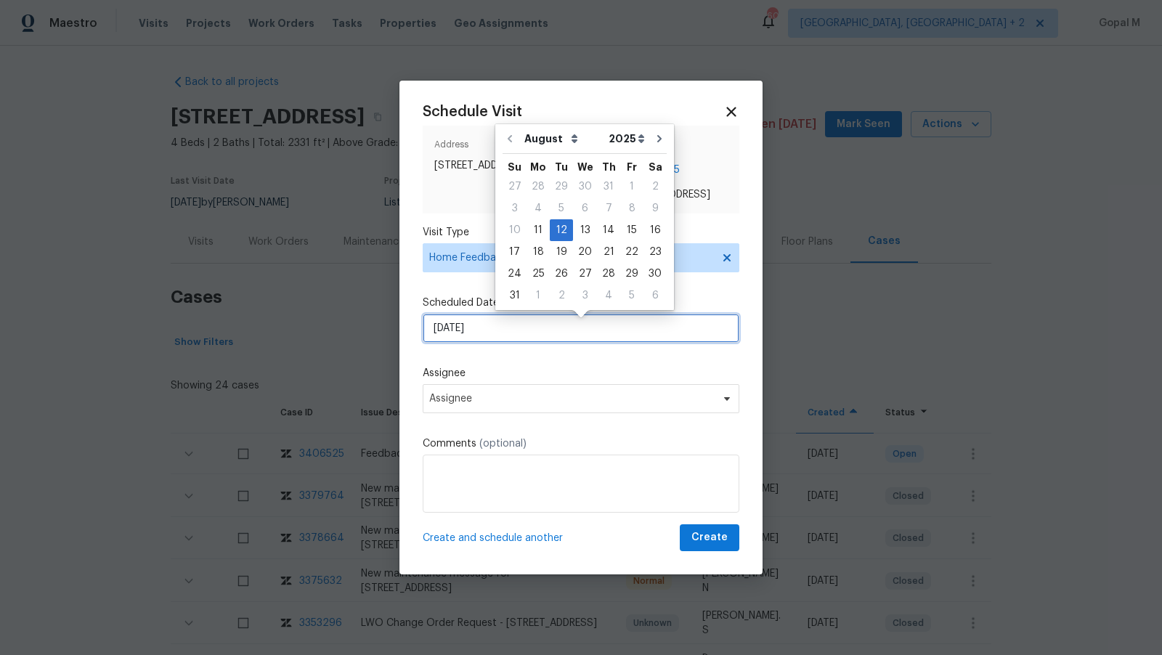
click at [577, 340] on input "12/08/2025" at bounding box center [581, 328] width 317 height 29
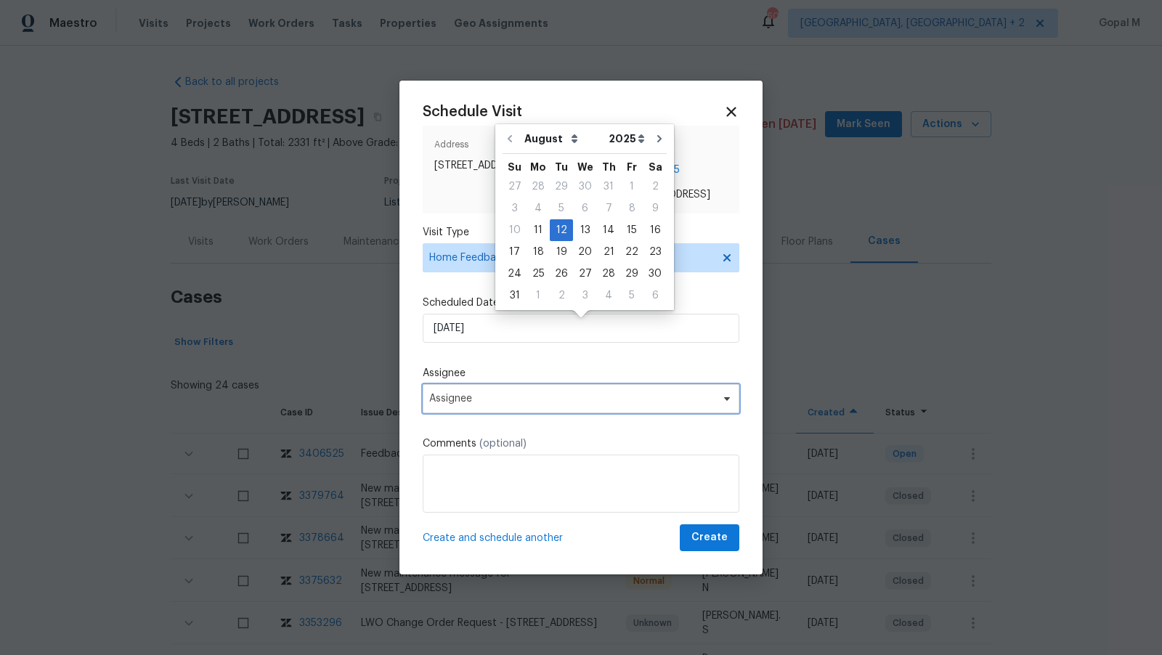
click at [537, 404] on span "Assignee" at bounding box center [571, 399] width 285 height 12
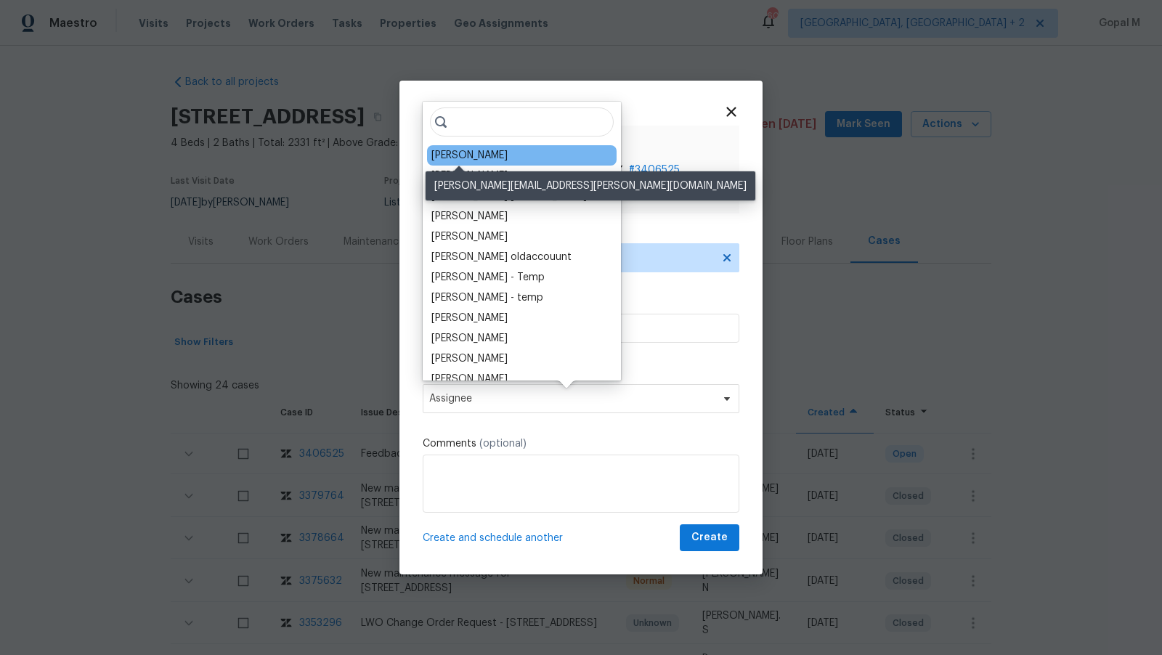
click at [478, 151] on div "Jeffrey Lenz" at bounding box center [469, 155] width 76 height 15
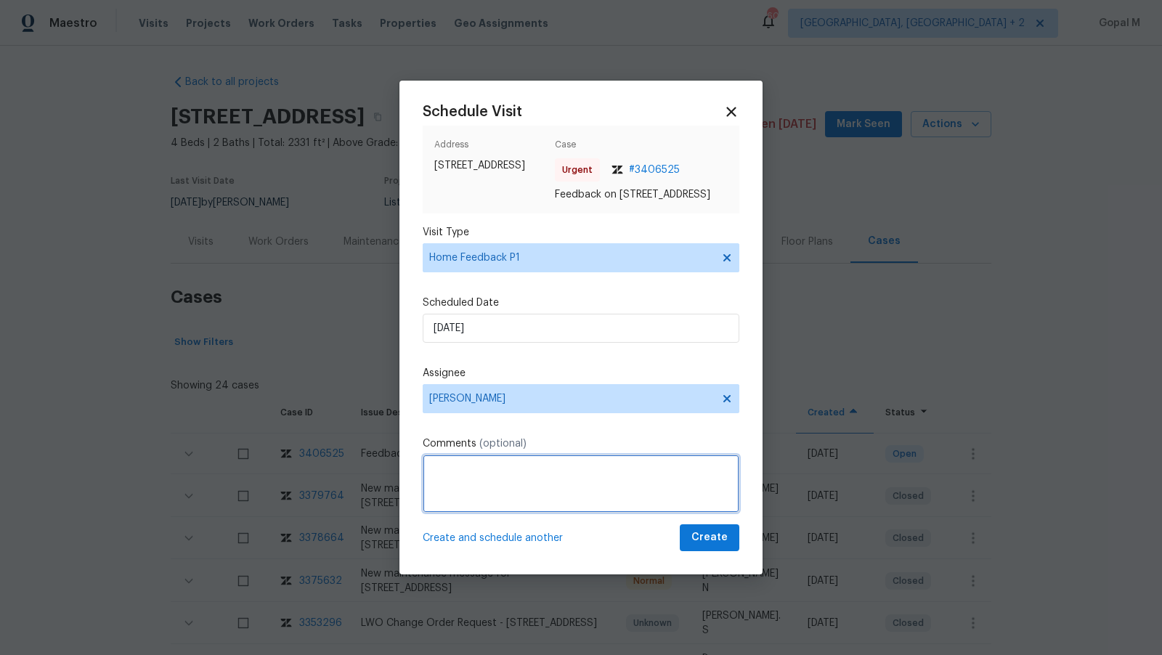
click at [517, 481] on textarea at bounding box center [581, 483] width 317 height 58
paste textarea "The house a strong smell of cat urine"
click at [542, 492] on textarea "The house has a strong smell of cat urine. Please address this issue ASAP and c…" at bounding box center [581, 483] width 317 height 58
type textarea "The house has a strong smell of cat urine. Please address this issue ASAP and c…"
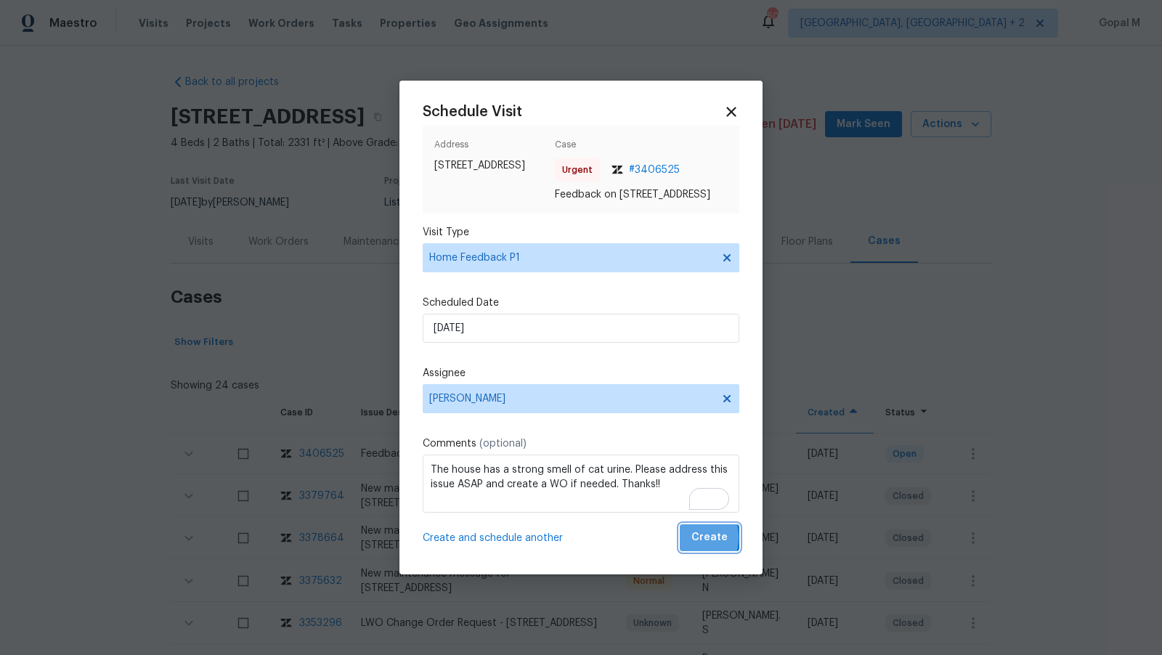
click at [687, 544] on button "Create" at bounding box center [710, 537] width 60 height 27
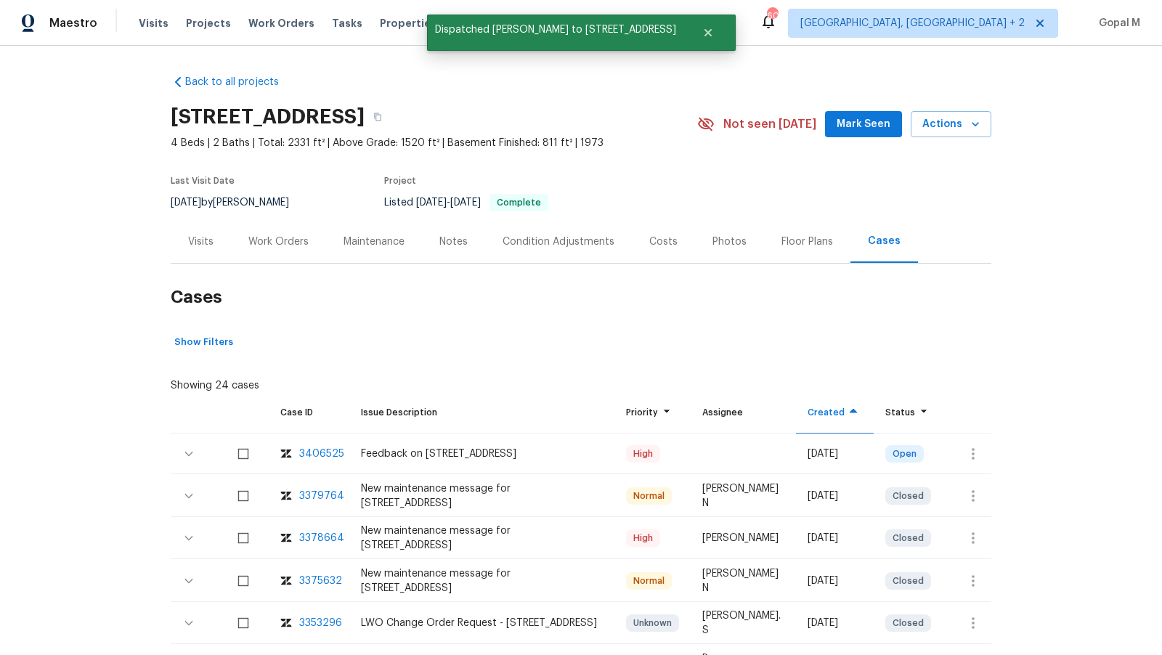
click at [195, 242] on div "Visits" at bounding box center [200, 241] width 25 height 15
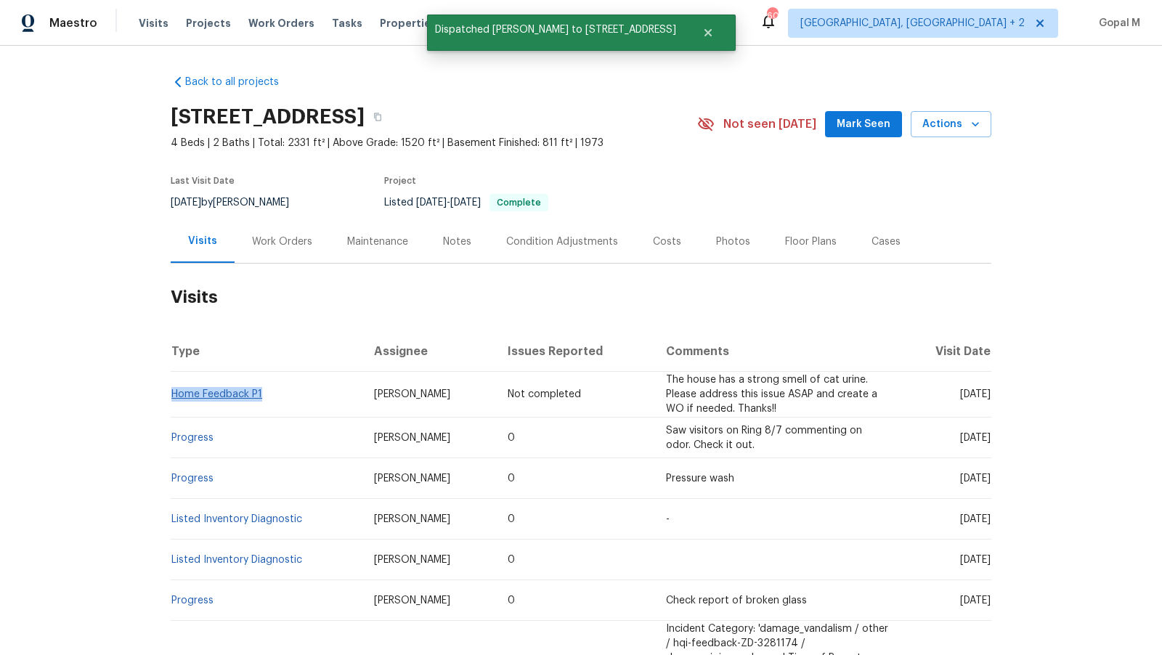
drag, startPoint x: 269, startPoint y: 396, endPoint x: 174, endPoint y: 396, distance: 95.1
click at [174, 396] on td "Home Feedback P1" at bounding box center [267, 395] width 192 height 46
copy link "Home Feedback P1"
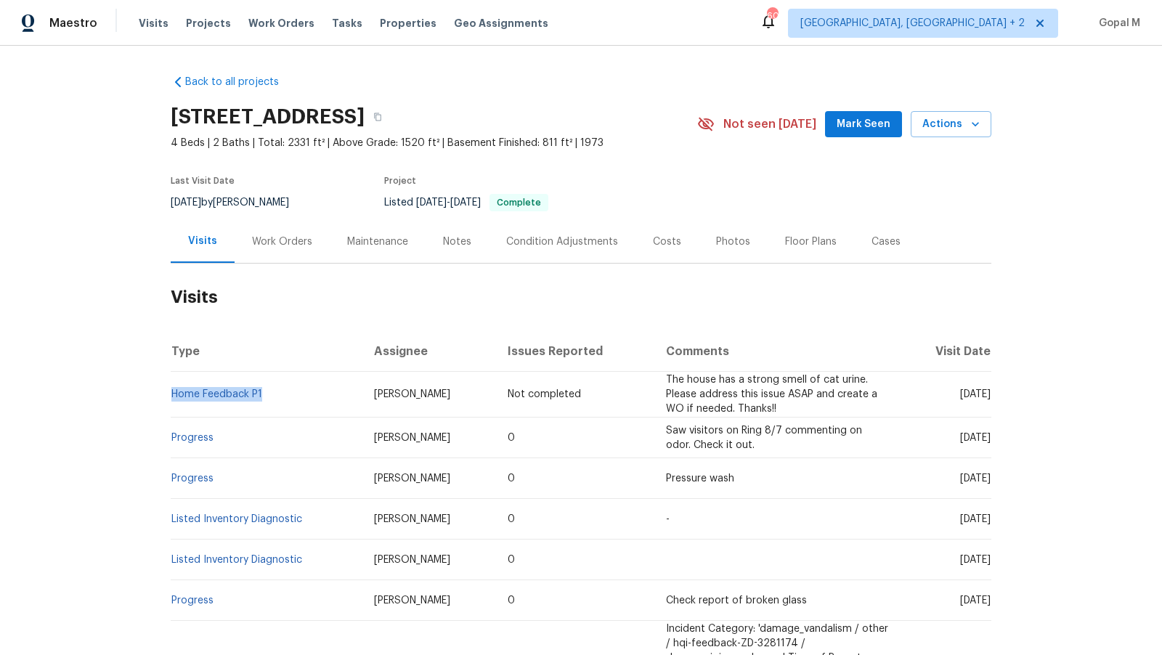
drag, startPoint x: 214, startPoint y: 202, endPoint x: 170, endPoint y: 202, distance: 44.3
click at [170, 202] on div "Back to all projects 5617 220th St N, Forest Lake, MN 55025 4 Beds | 2 Baths | …" at bounding box center [581, 350] width 1162 height 609
copy span "8/8/2025"
click at [291, 236] on div "Work Orders" at bounding box center [282, 241] width 60 height 15
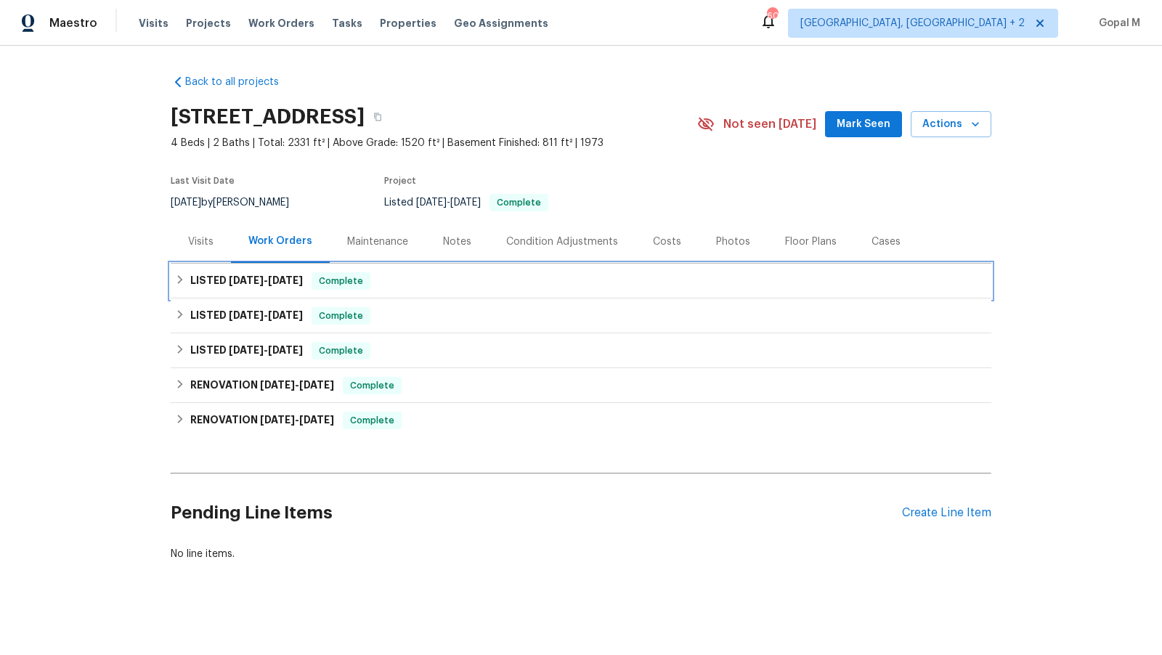
click at [567, 272] on div "LISTED 7/16/25 - 7/22/25 Complete" at bounding box center [581, 280] width 812 height 17
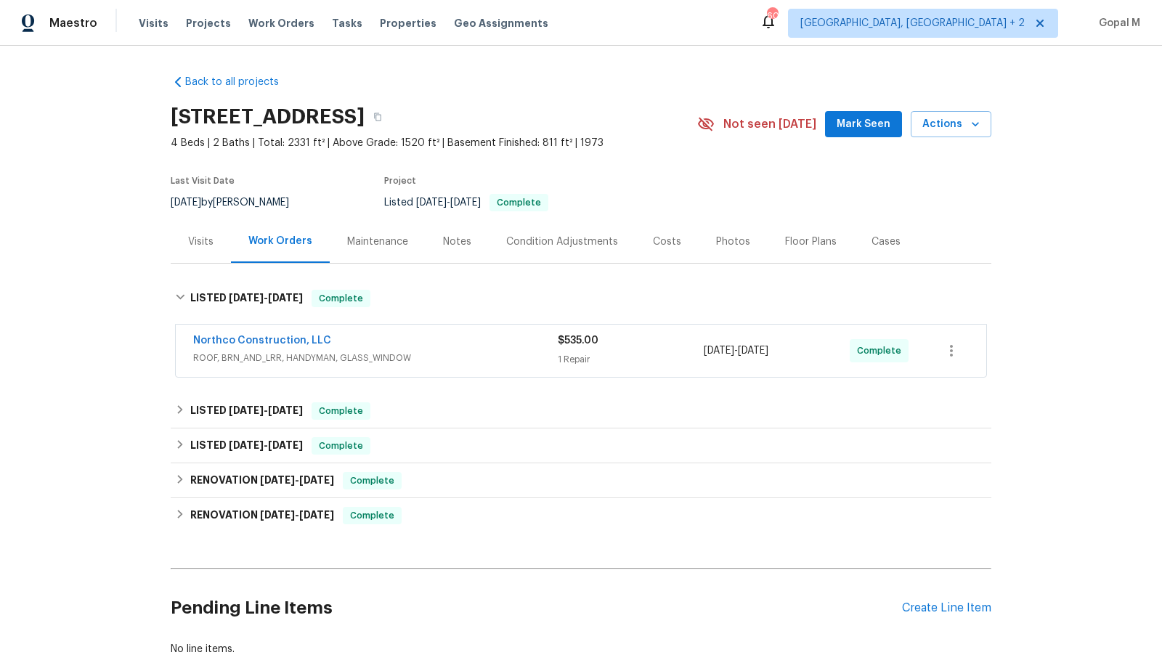
drag, startPoint x: 809, startPoint y: 349, endPoint x: 706, endPoint y: 354, distance: 103.2
click at [706, 354] on div "7/21/2025 - 7/22/2025" at bounding box center [776, 350] width 146 height 35
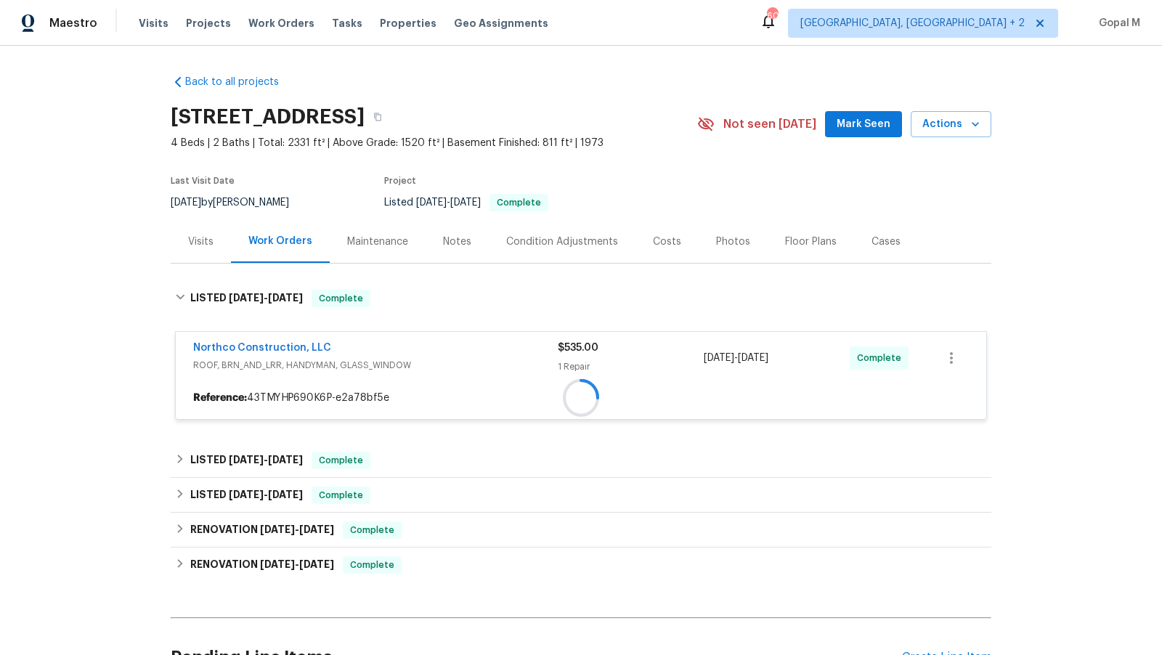
copy span "7/21/2025 - 7/22/2025"
